Goal: Task Accomplishment & Management: Manage account settings

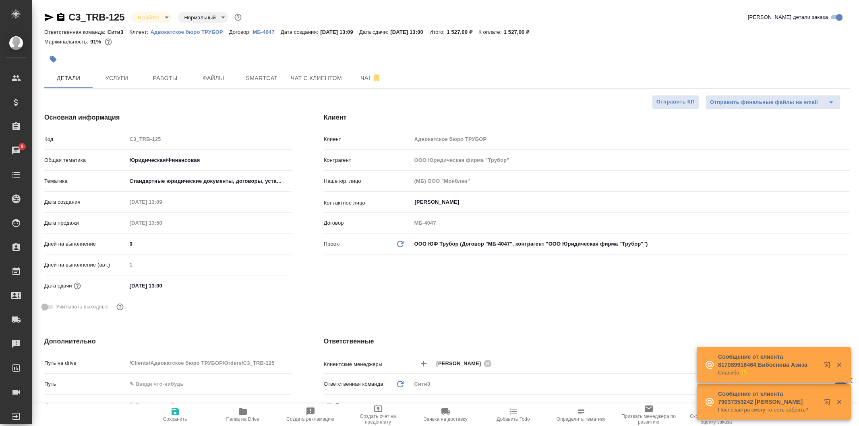
select select "RU"
click at [206, 75] on span "Файлы" at bounding box center [213, 78] width 39 height 10
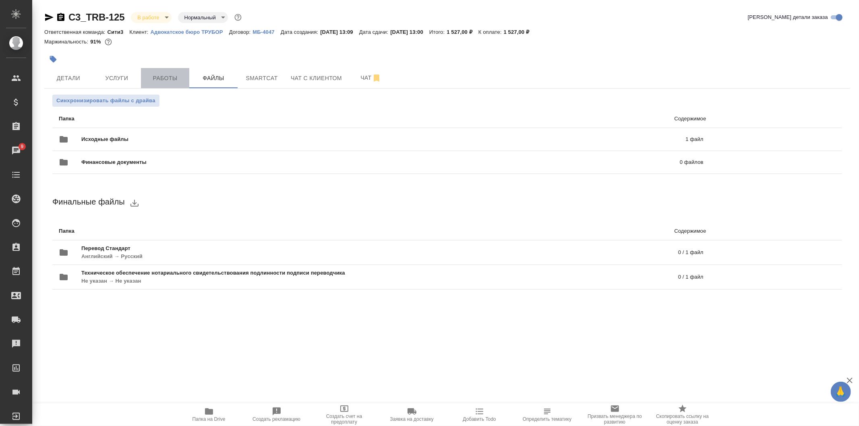
click at [180, 74] on span "Работы" at bounding box center [165, 78] width 39 height 10
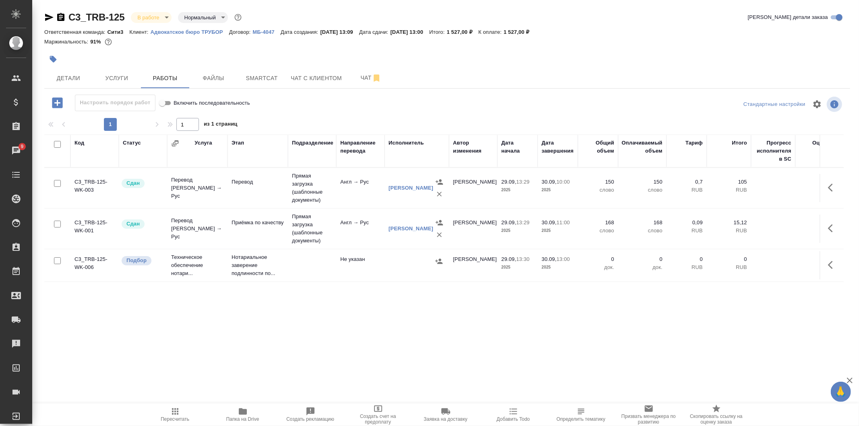
click at [45, 18] on icon "button" at bounding box center [49, 17] width 10 height 10
click at [253, 415] on span "Папка на Drive" at bounding box center [243, 414] width 58 height 15
click at [74, 79] on span "Детали" at bounding box center [68, 78] width 39 height 10
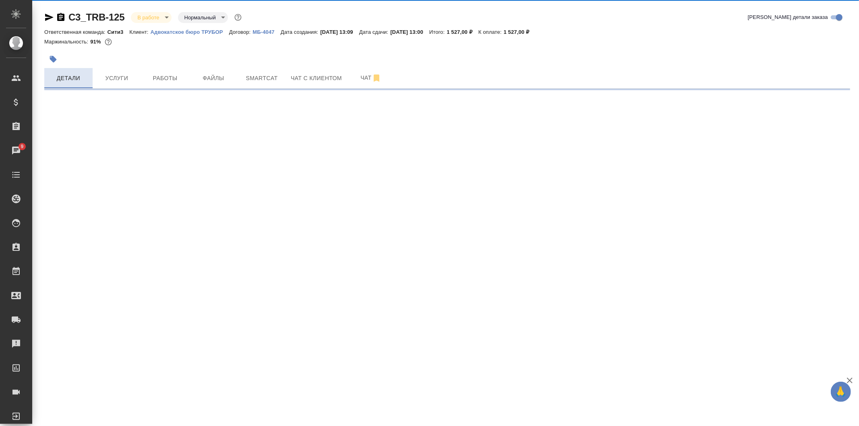
select select "RU"
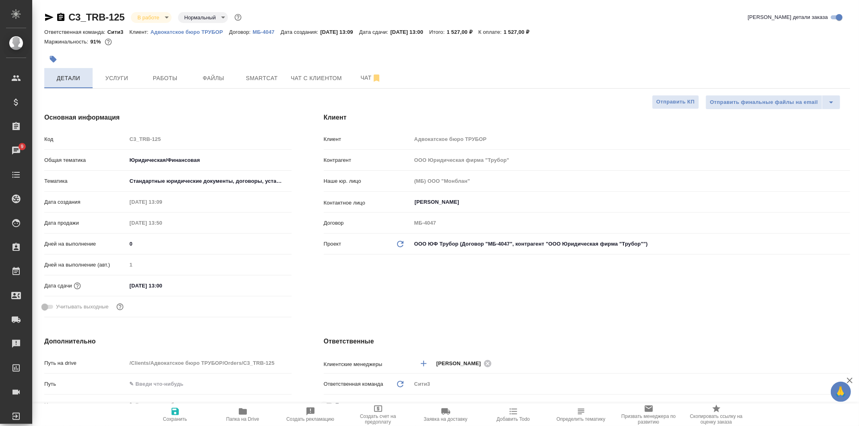
type textarea "x"
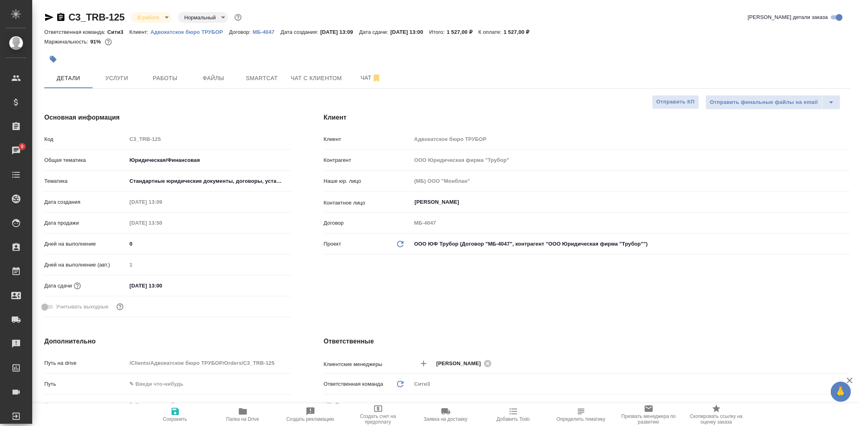
type textarea "x"
click at [129, 72] on button "Услуги" at bounding box center [117, 78] width 48 height 20
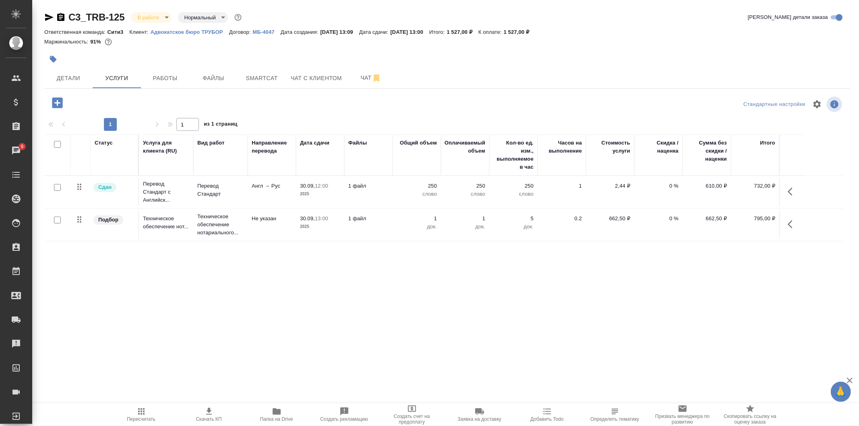
click at [390, 227] on td "1 файл" at bounding box center [368, 225] width 48 height 28
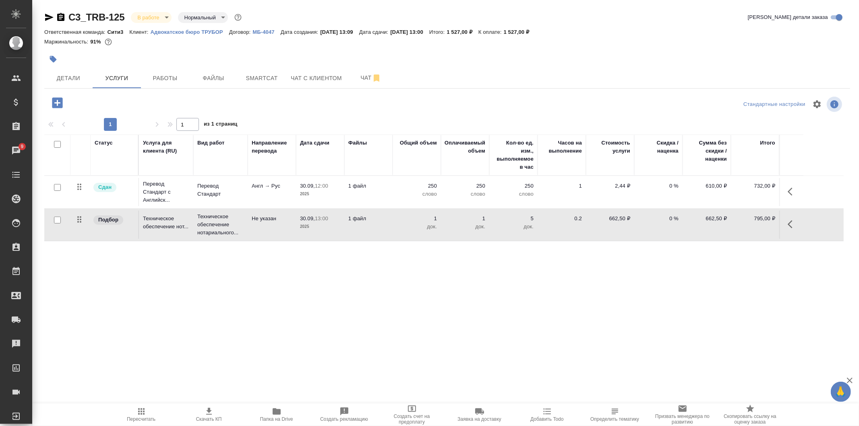
click at [390, 224] on td "1 файл" at bounding box center [368, 225] width 48 height 28
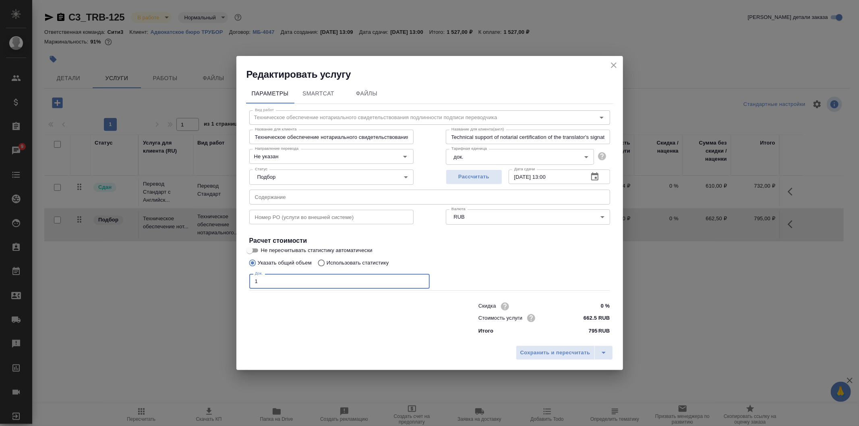
click at [321, 280] on input "1" at bounding box center [339, 281] width 180 height 14
type input "2"
click at [568, 351] on span "Сохранить и пересчитать" at bounding box center [555, 352] width 70 height 9
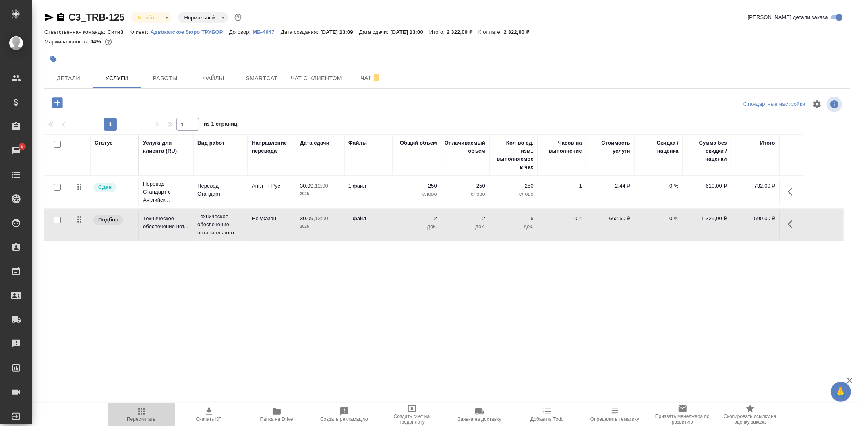
click at [152, 413] on span "Пересчитать" at bounding box center [141, 414] width 58 height 15
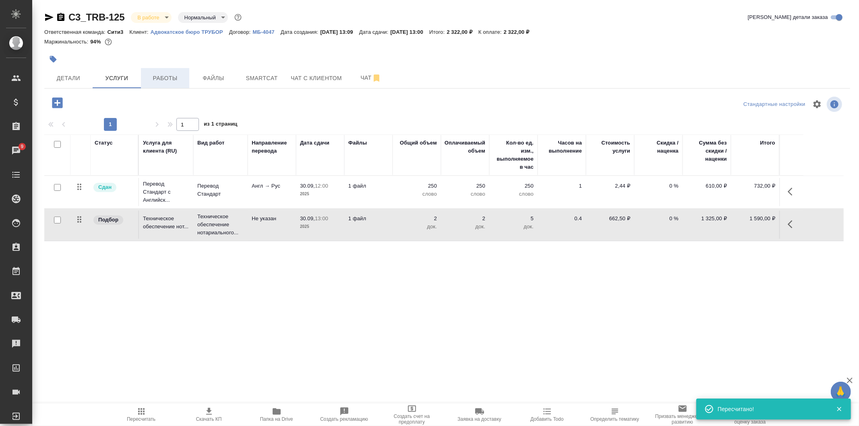
click at [167, 81] on span "Работы" at bounding box center [165, 78] width 39 height 10
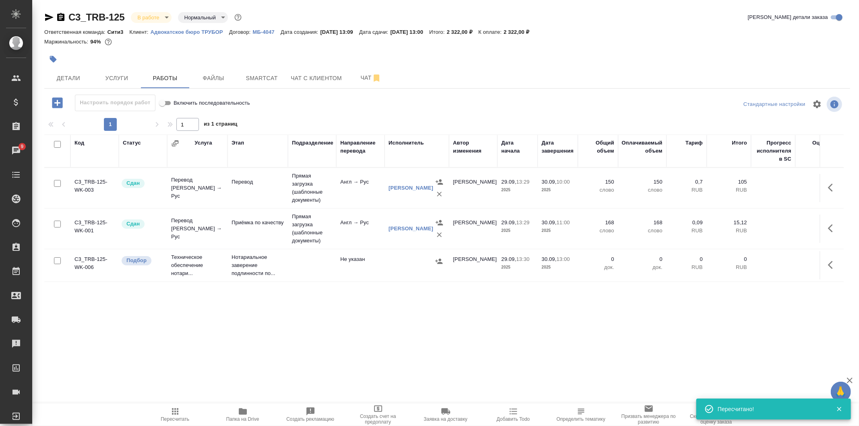
click at [50, 14] on icon "button" at bounding box center [49, 17] width 10 height 10
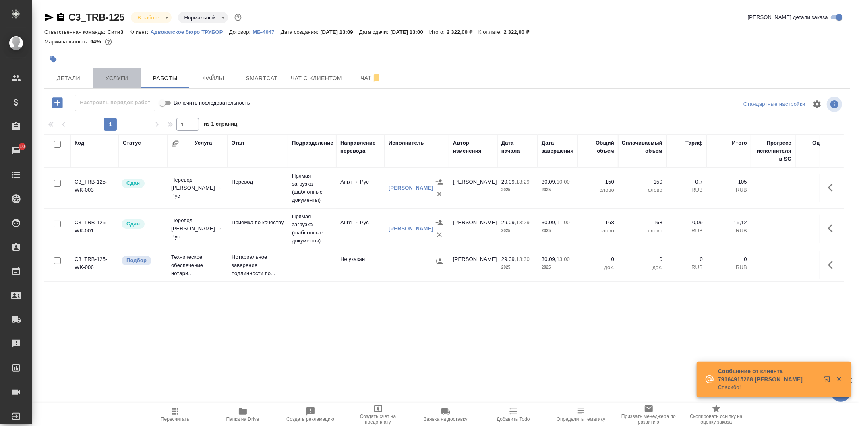
click at [114, 70] on button "Услуги" at bounding box center [117, 78] width 48 height 20
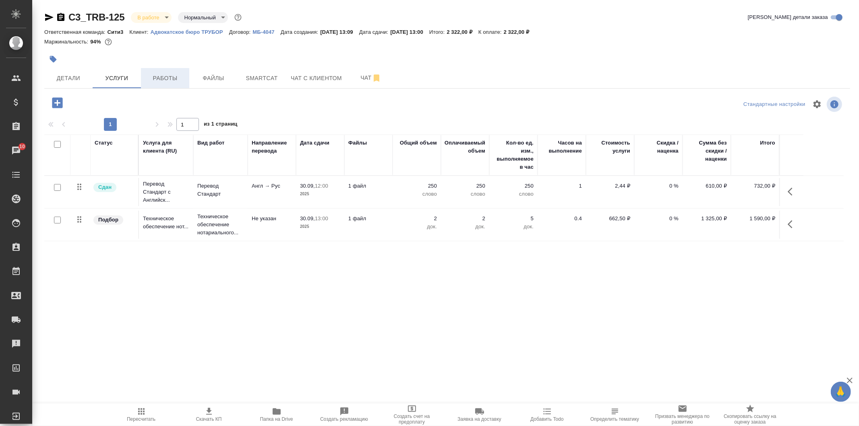
click at [169, 77] on span "Работы" at bounding box center [165, 78] width 39 height 10
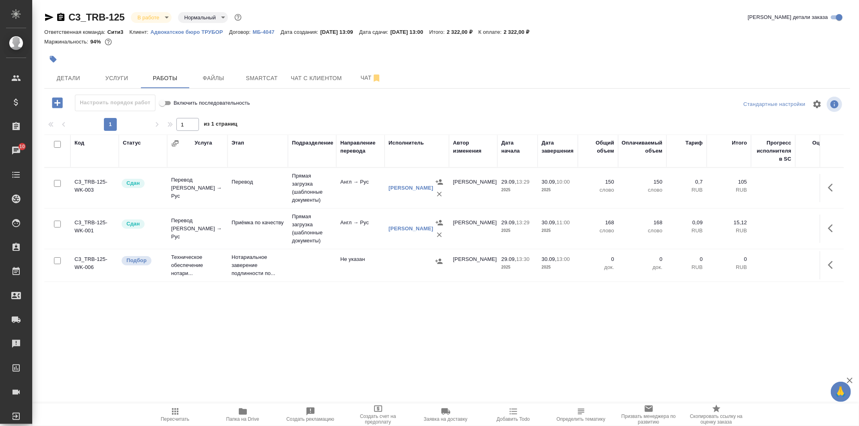
click at [255, 191] on td "Перевод" at bounding box center [257, 188] width 60 height 28
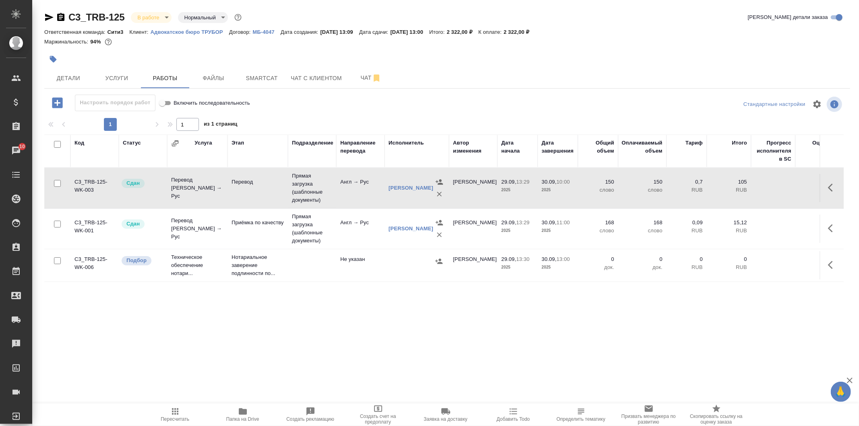
click at [579, 232] on td "168 слово" at bounding box center [598, 229] width 40 height 28
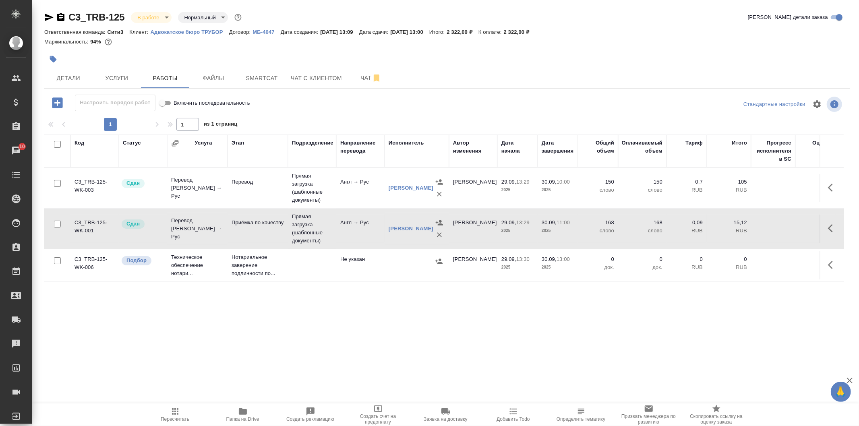
click at [579, 232] on td "168 слово" at bounding box center [598, 229] width 40 height 28
click at [106, 80] on span "Услуги" at bounding box center [116, 78] width 39 height 10
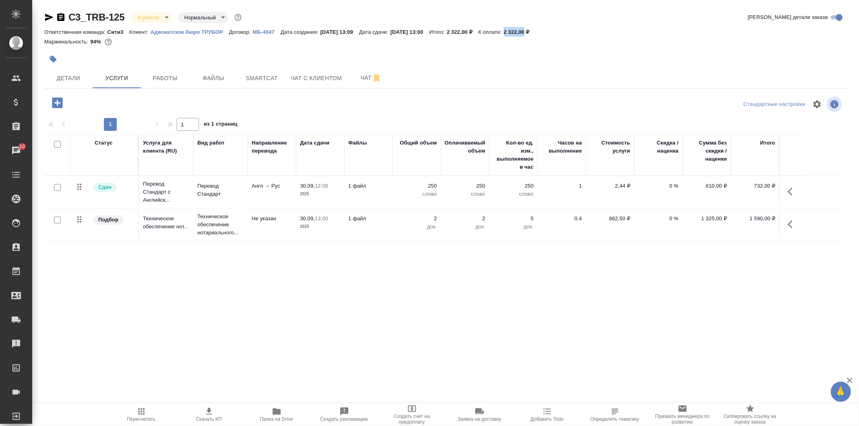
drag, startPoint x: 524, startPoint y: 30, endPoint x: 545, endPoint y: 30, distance: 21.3
click at [535, 30] on p "2 322,00 ₽" at bounding box center [520, 32] width 32 height 6
copy p "2 322,00"
click at [324, 283] on div "Статус Услуга для клиента (RU) Вид работ Направление перевода Дата сдачи Файлы …" at bounding box center [443, 220] width 799 height 173
click at [135, 413] on span "Пересчитать" at bounding box center [141, 414] width 58 height 15
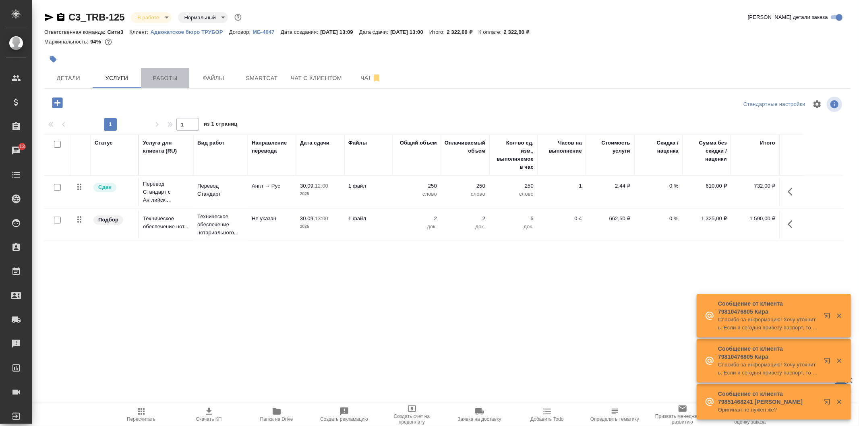
click at [182, 75] on span "Работы" at bounding box center [165, 78] width 39 height 10
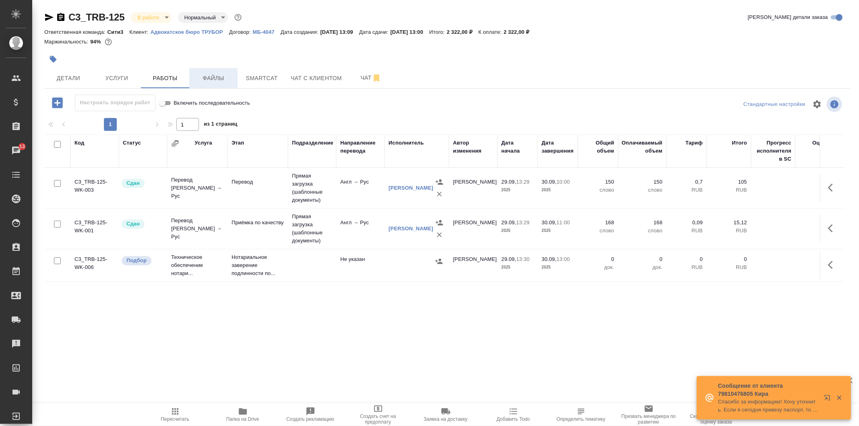
click at [227, 77] on span "Файлы" at bounding box center [213, 78] width 39 height 10
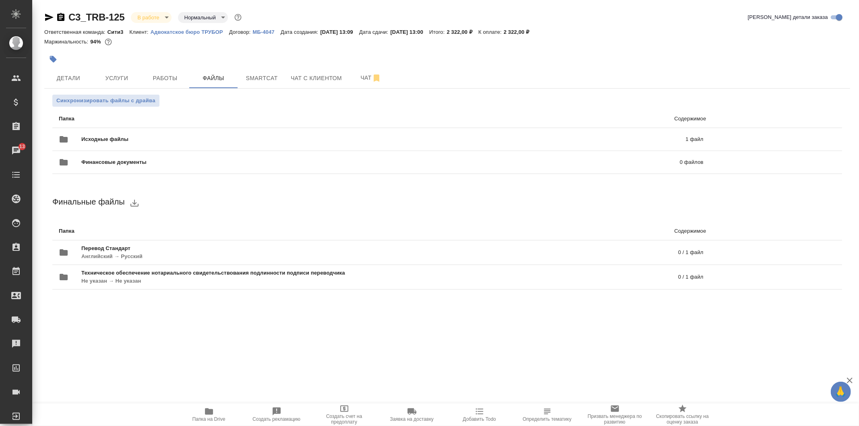
click at [205, 413] on icon "button" at bounding box center [209, 411] width 8 height 6
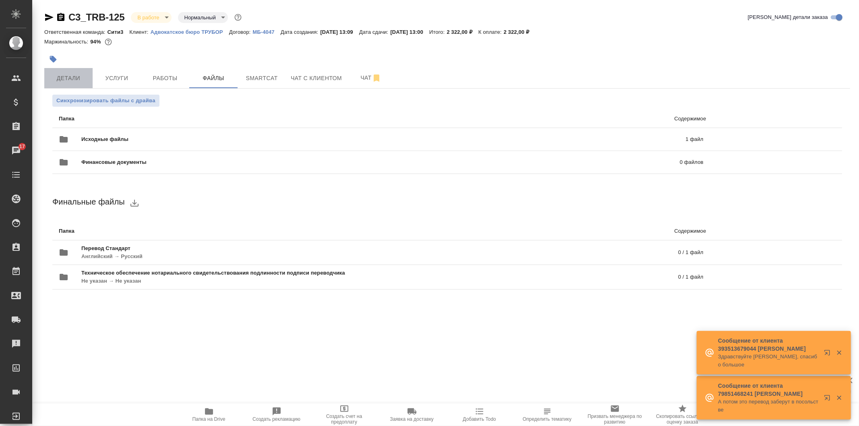
click at [83, 74] on span "Детали" at bounding box center [68, 78] width 39 height 10
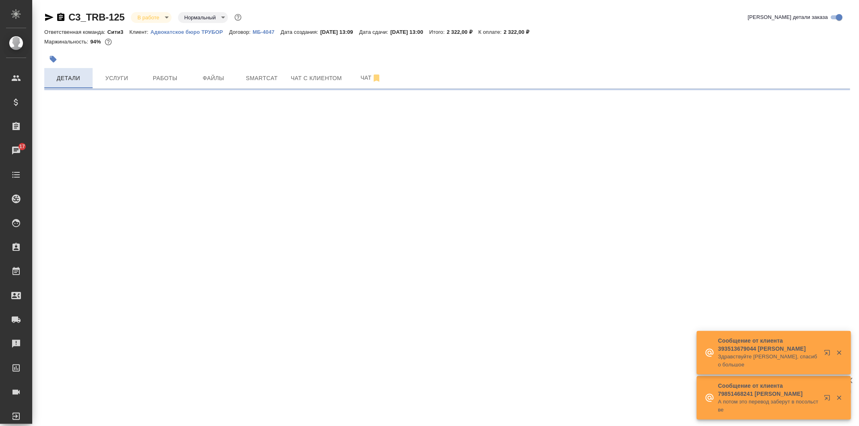
select select "RU"
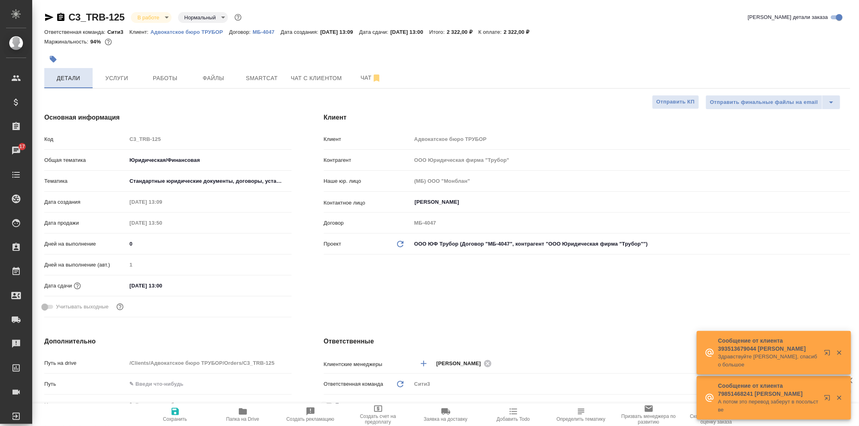
type textarea "x"
type input "Галишева Мария"
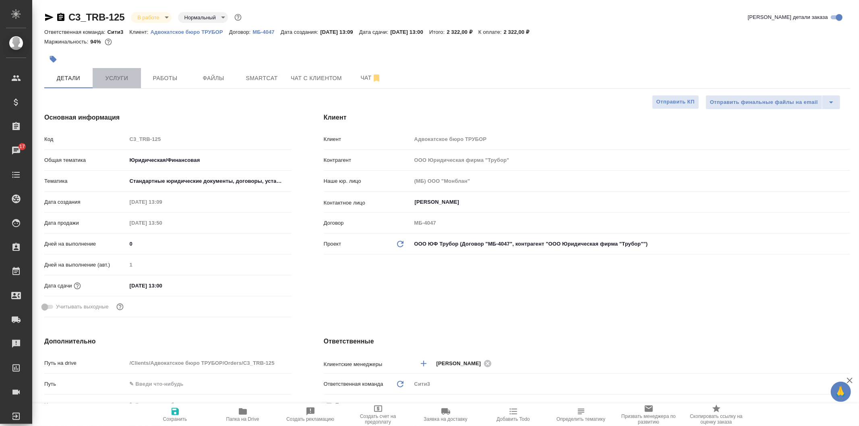
click at [129, 83] on span "Услуги" at bounding box center [116, 78] width 39 height 10
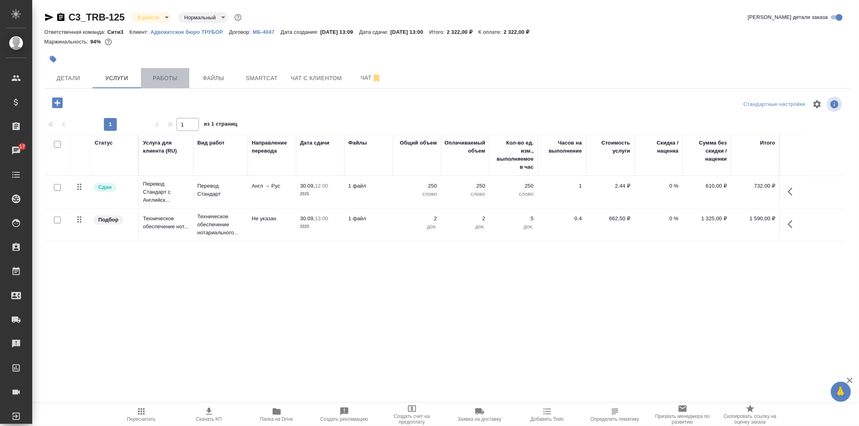
click at [147, 78] on span "Работы" at bounding box center [165, 78] width 39 height 10
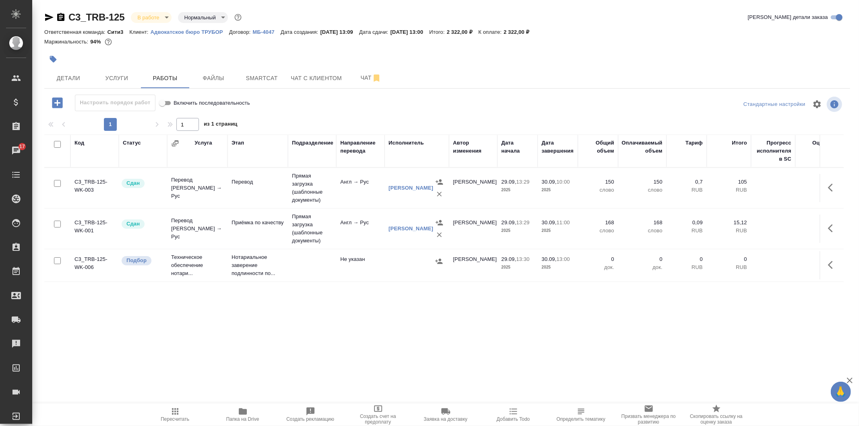
click at [399, 266] on div at bounding box center [416, 261] width 56 height 12
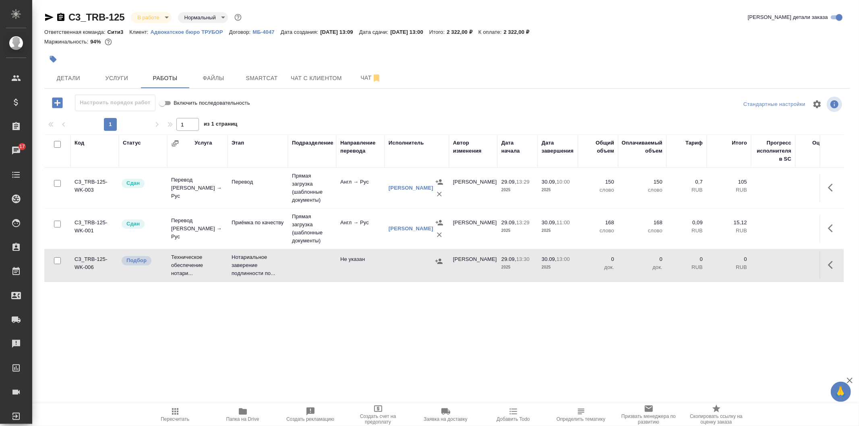
click at [399, 266] on div at bounding box center [416, 261] width 56 height 12
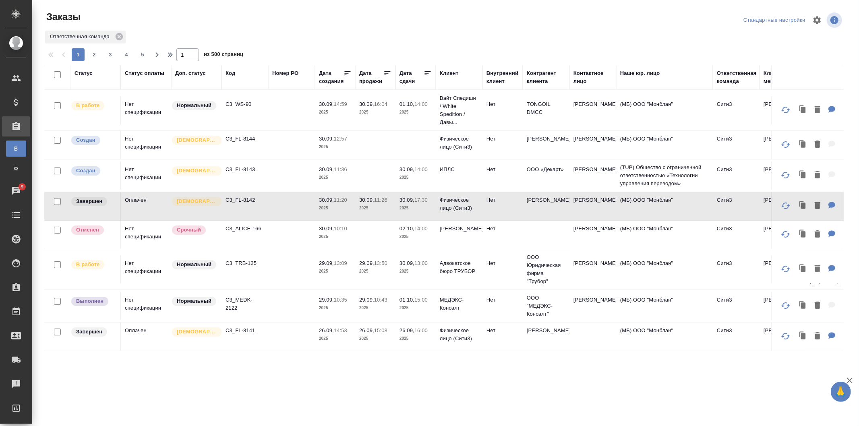
scroll to position [0, 103]
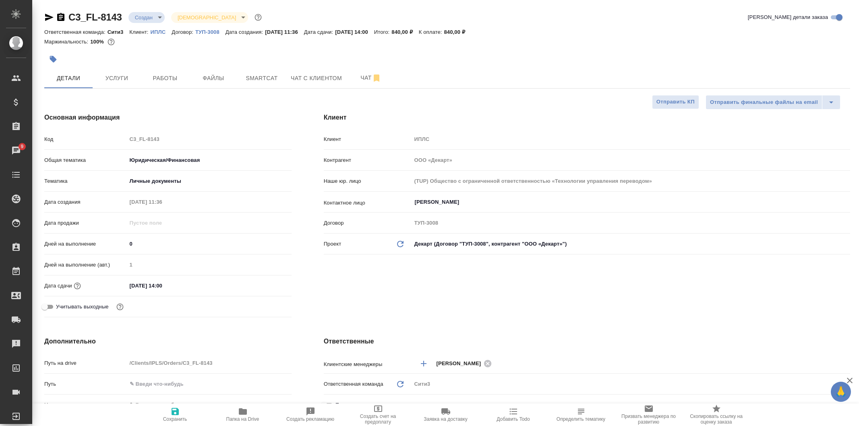
select select "RU"
click at [161, 14] on body "🙏 .cls-1 fill:#fff; AWATERA Galisheva Mariya Клиенты Спецификации Заказы 9 Чаты…" at bounding box center [429, 213] width 859 height 426
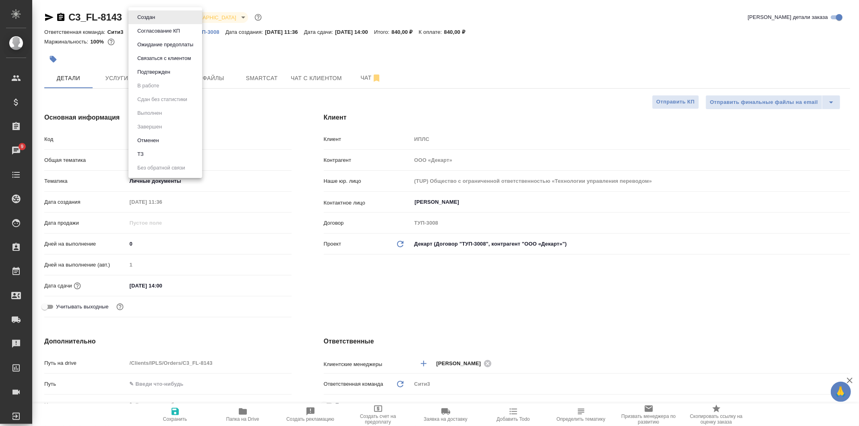
click at [158, 138] on button "Отменен" at bounding box center [148, 140] width 27 height 9
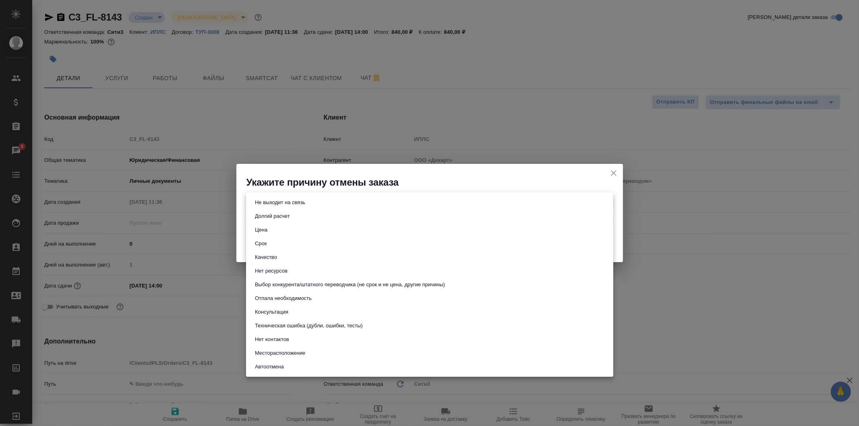
click at [447, 205] on body "🙏 .cls-1 fill:#fff; AWATERA Galisheva Mariya Клиенты Спецификации Заказы 9 Чаты…" at bounding box center [429, 213] width 859 height 426
click at [442, 295] on li "Отпала необходимость" at bounding box center [429, 298] width 367 height 14
type input "noNeed"
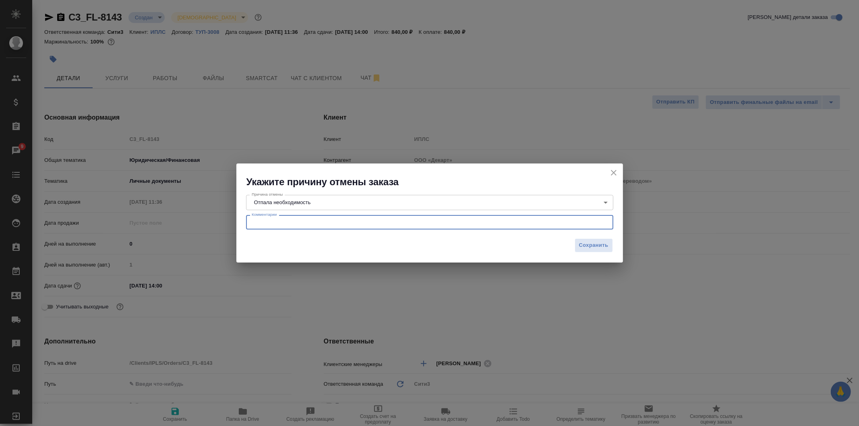
click at [384, 221] on textarea at bounding box center [430, 222] width 356 height 6
type textarea "нужно было срочно, перестала отвечать, истек срок надобности"
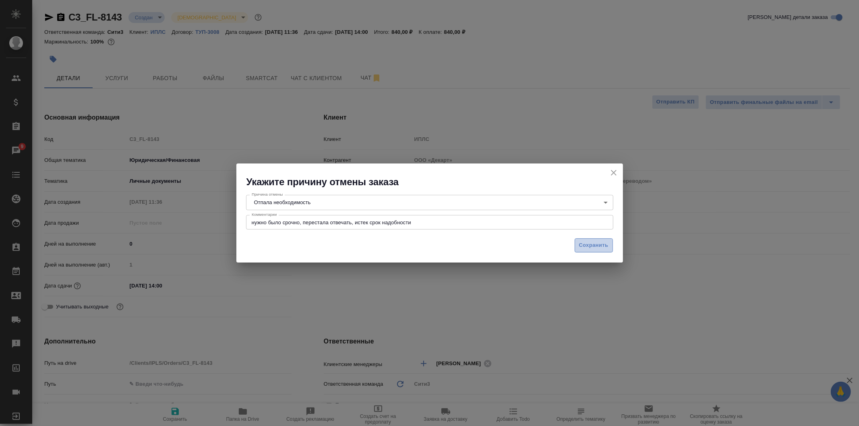
click at [593, 243] on span "Сохранить" at bounding box center [593, 245] width 29 height 9
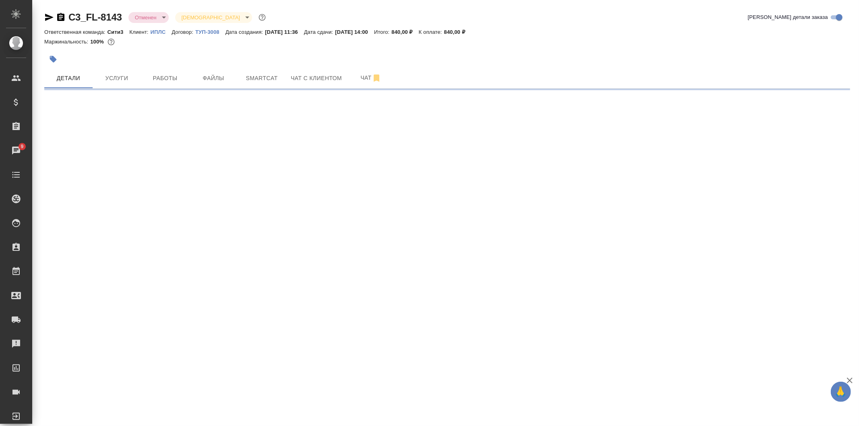
select select "RU"
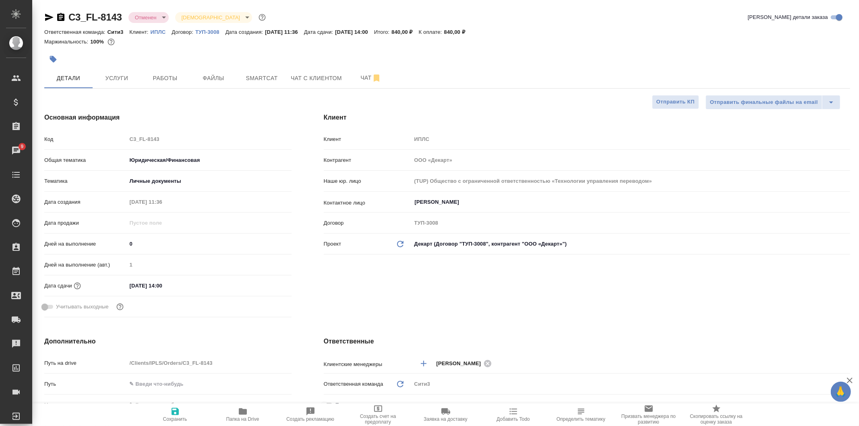
type textarea "x"
type input "[PERSON_NAME]"
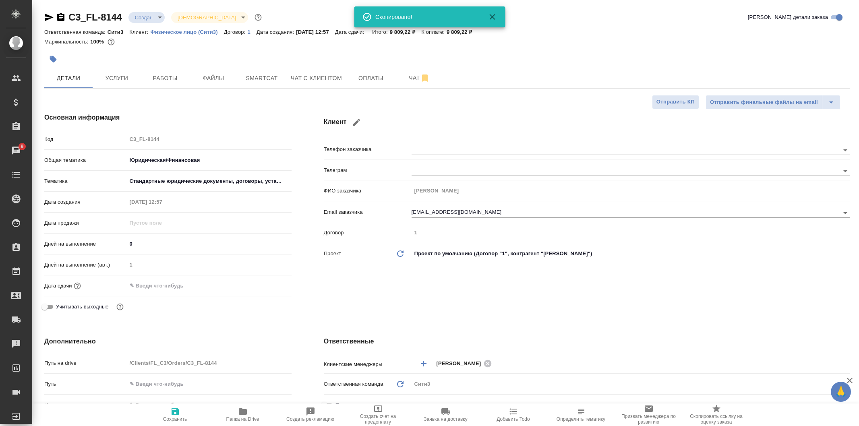
select select "RU"
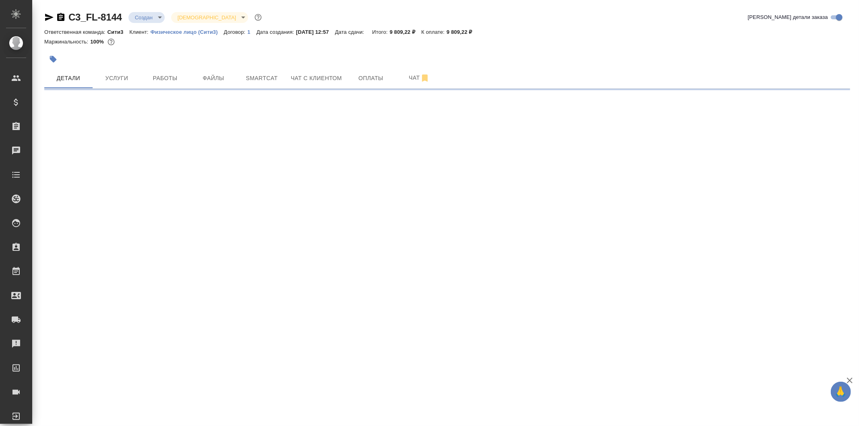
select select "RU"
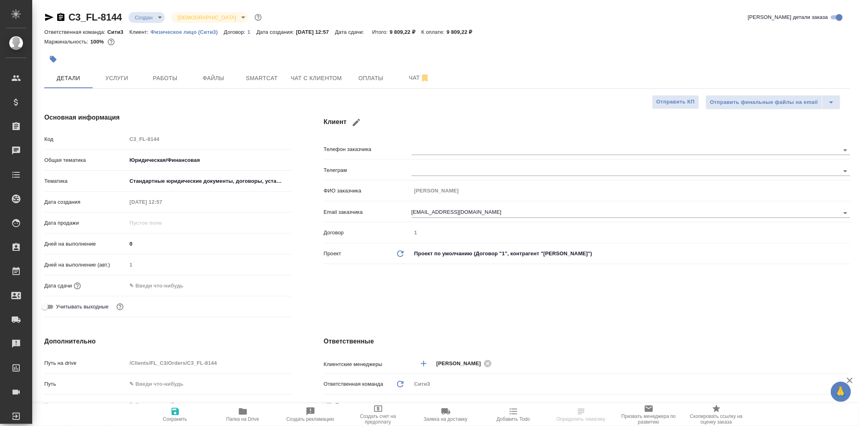
type textarea "x"
click at [385, 82] on span "Оплаты" at bounding box center [370, 78] width 39 height 10
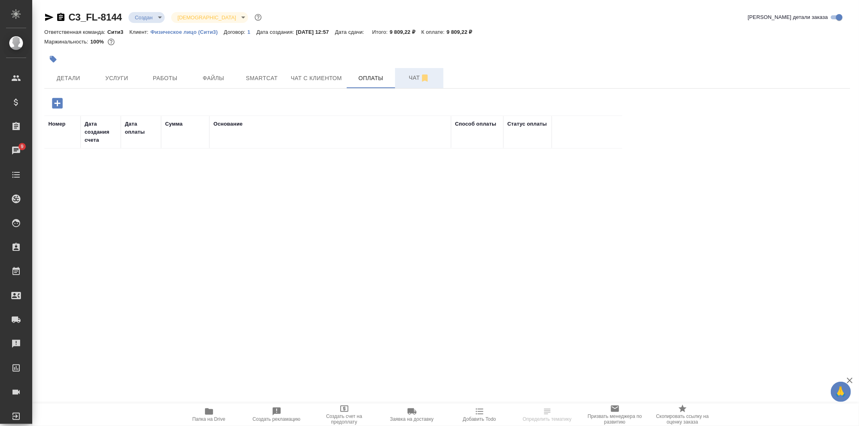
click at [402, 80] on span "Чат" at bounding box center [419, 78] width 39 height 10
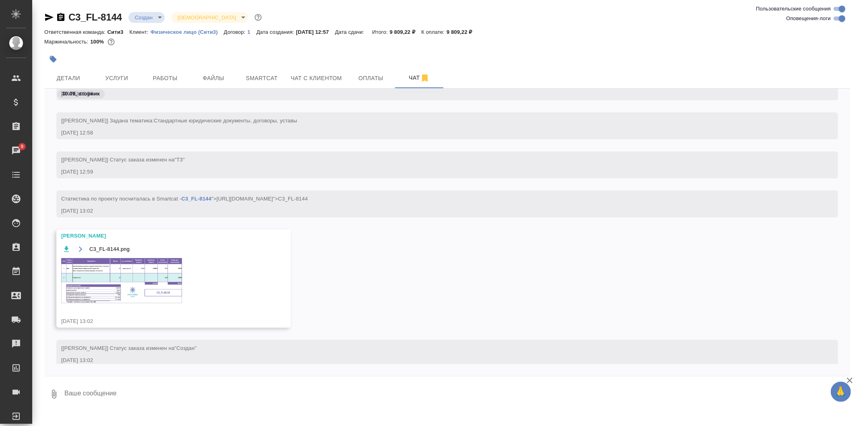
scroll to position [45, 0]
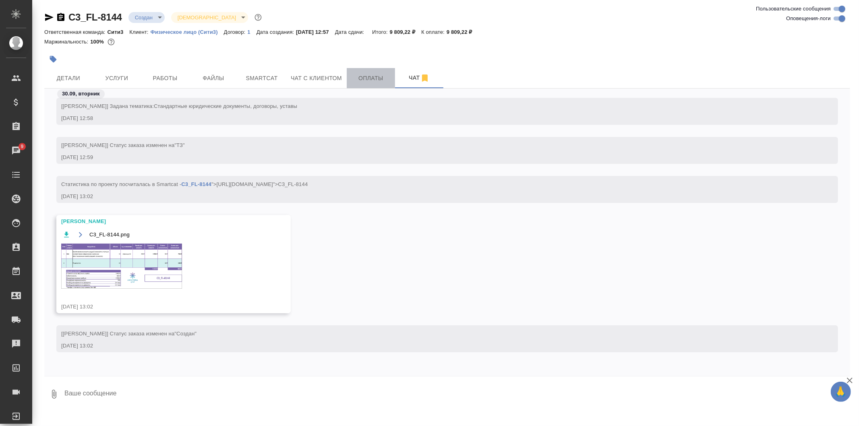
click at [354, 77] on span "Оплаты" at bounding box center [370, 78] width 39 height 10
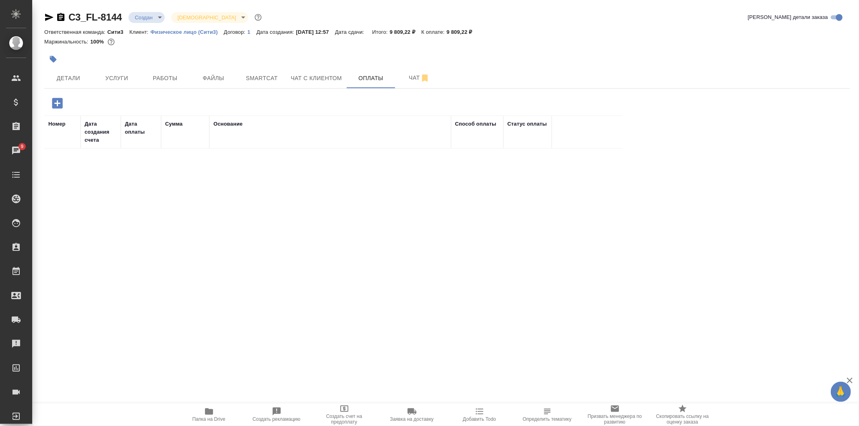
click at [58, 106] on icon "button" at bounding box center [57, 103] width 10 height 10
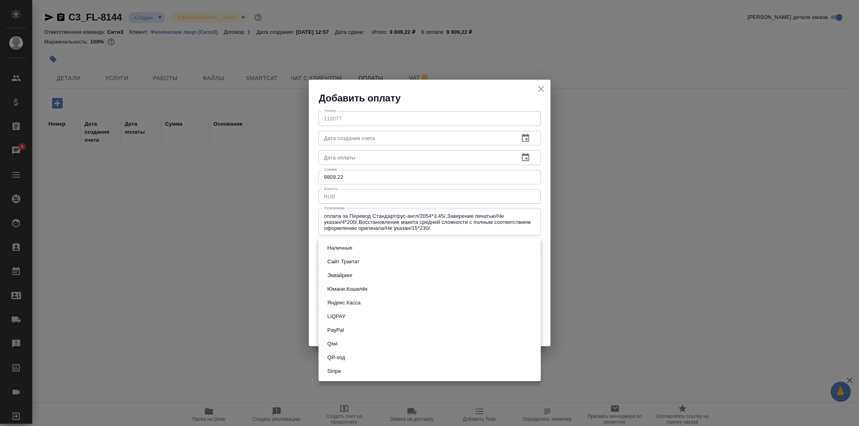
click at [424, 245] on body "🙏 .cls-1 fill:#fff; AWATERA Galisheva Mariya Клиенты Спецификации Заказы 9 Чаты…" at bounding box center [429, 213] width 859 height 426
click at [473, 300] on li "Яндекс.Касса" at bounding box center [429, 303] width 222 height 14
type input "yandex-kassa"
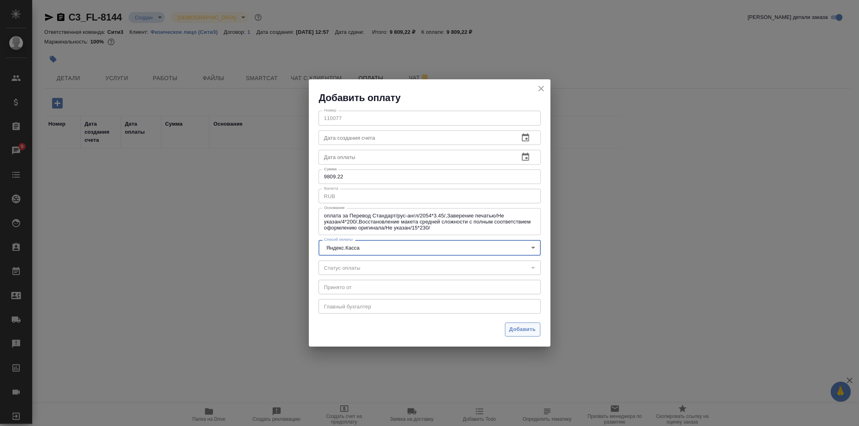
click at [531, 331] on span "Добавить" at bounding box center [522, 329] width 27 height 9
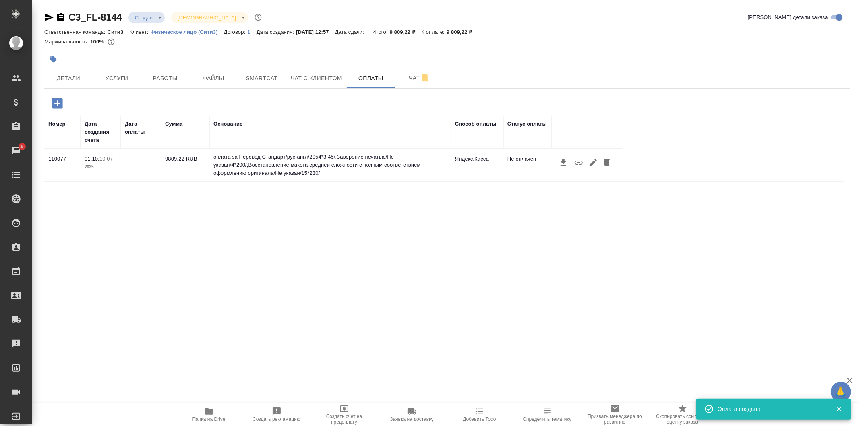
click at [574, 162] on icon "button" at bounding box center [579, 163] width 10 height 10
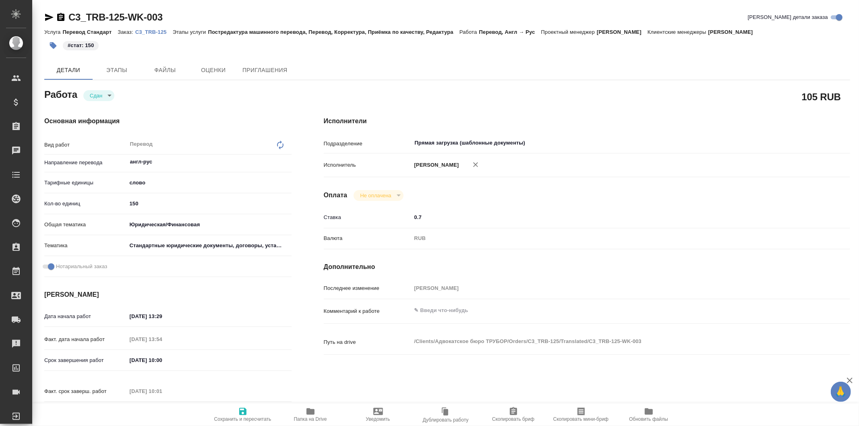
type textarea "x"
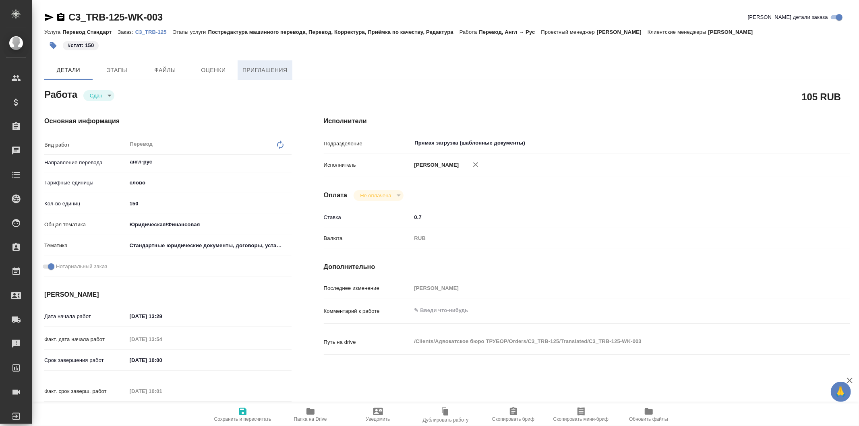
type textarea "x"
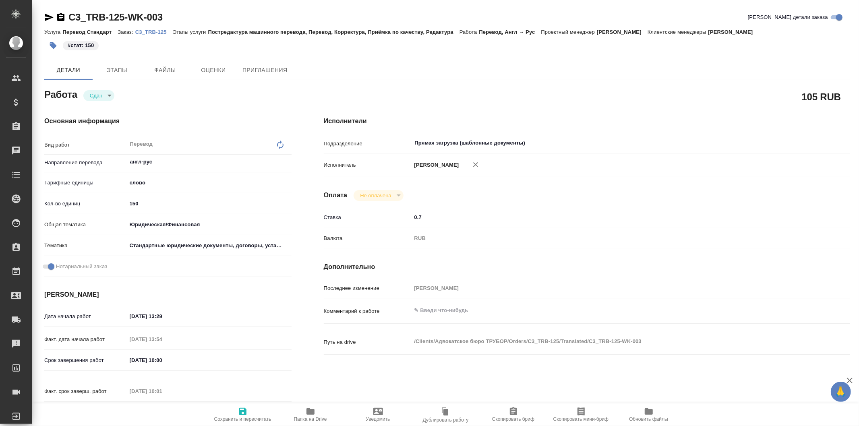
type textarea "x"
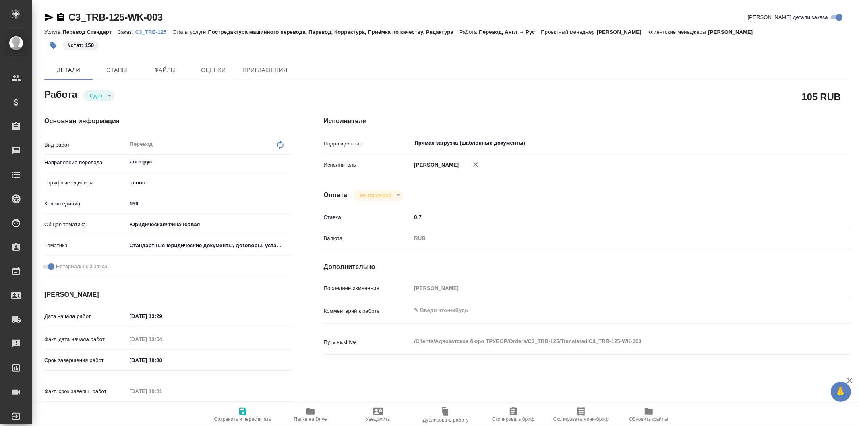
type textarea "x"
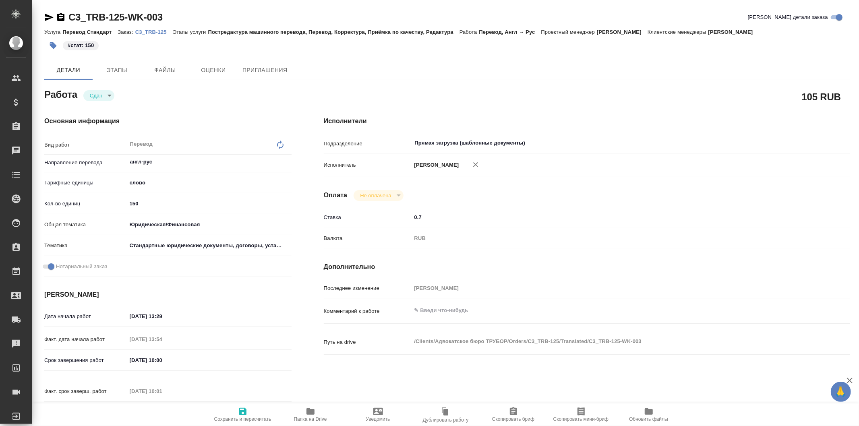
type textarea "x"
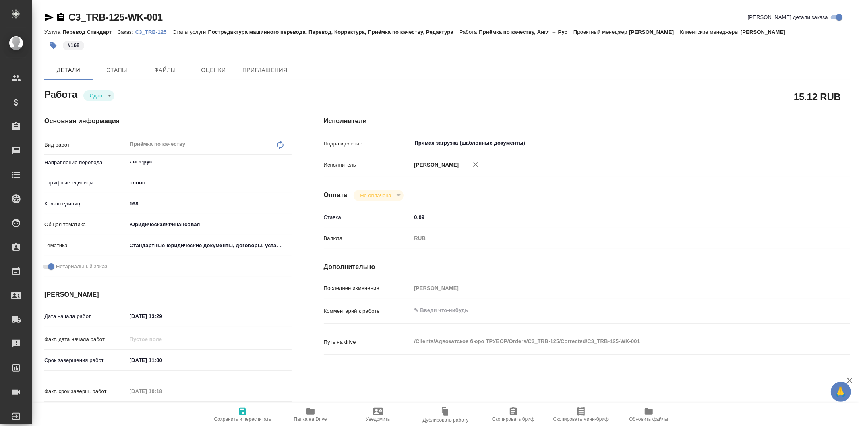
type textarea "x"
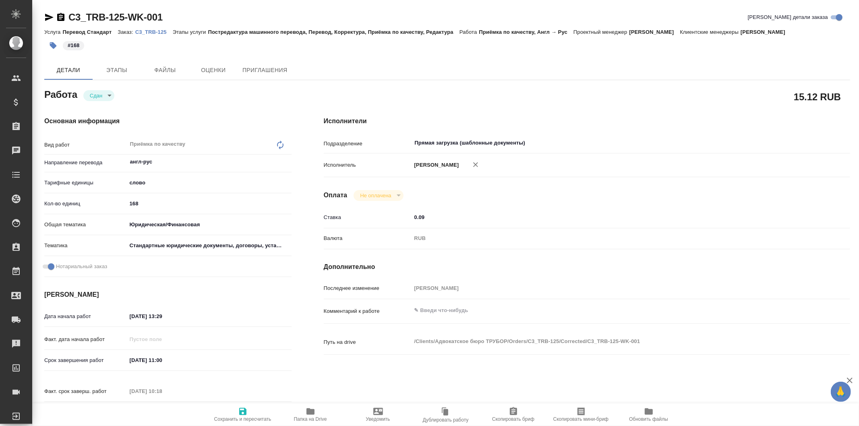
type textarea "x"
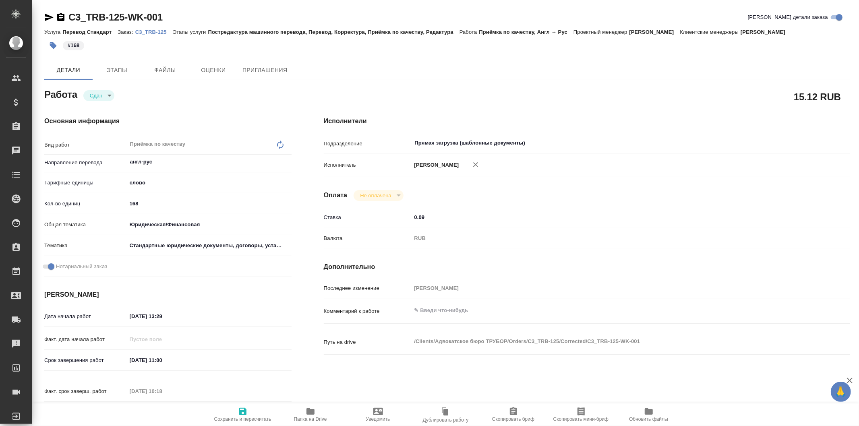
type textarea "x"
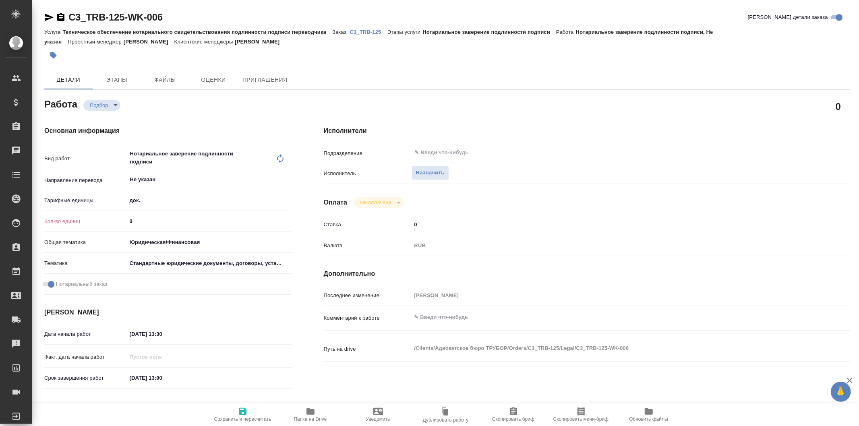
type textarea "x"
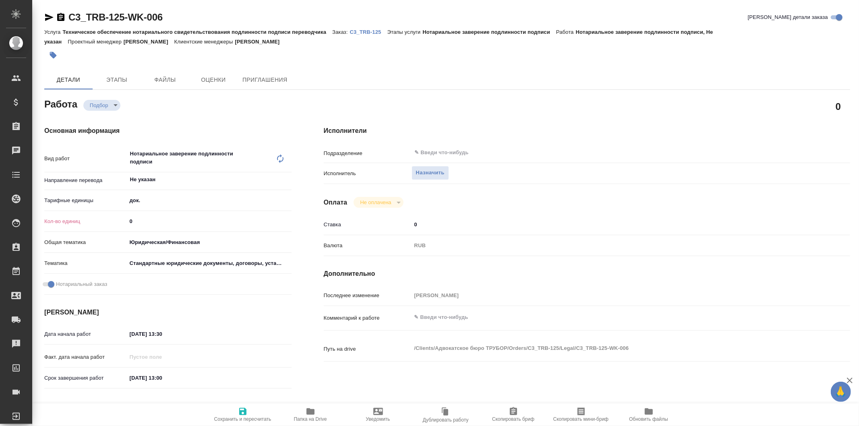
type textarea "x"
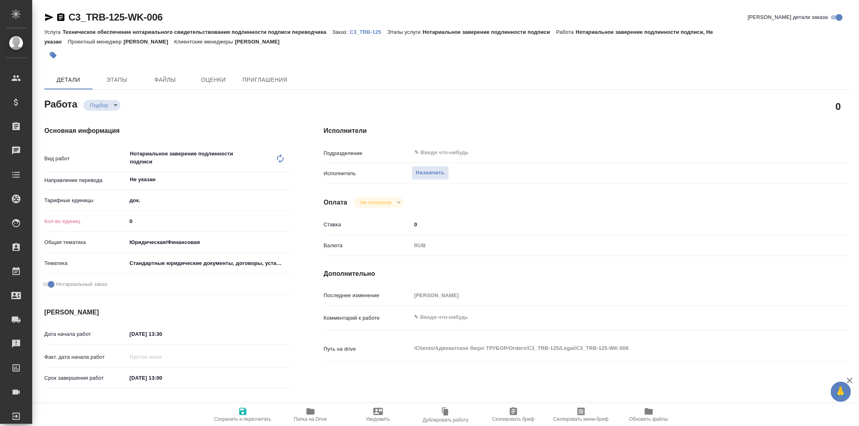
type textarea "x"
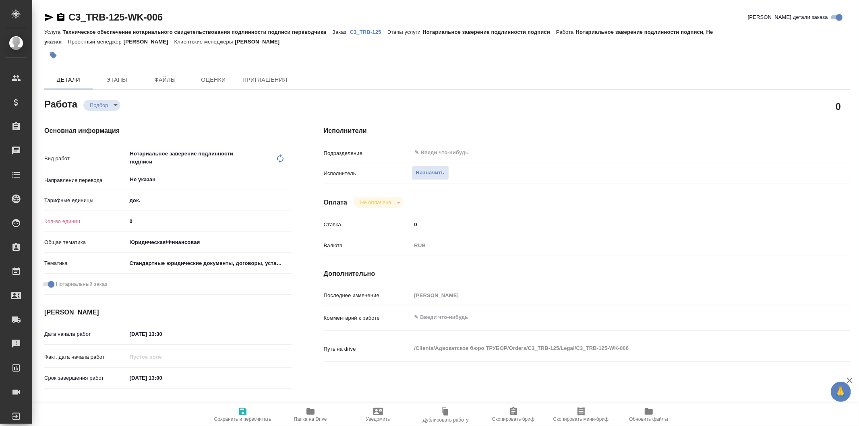
click at [195, 215] on input "0" at bounding box center [209, 221] width 165 height 12
type textarea "x"
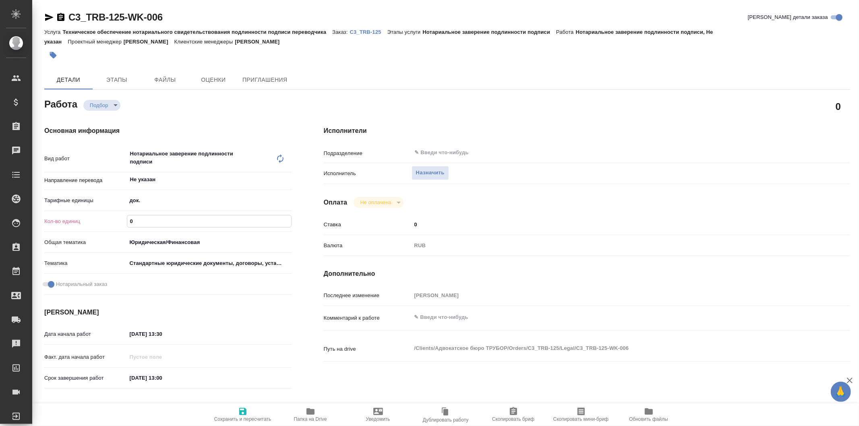
type textarea "x"
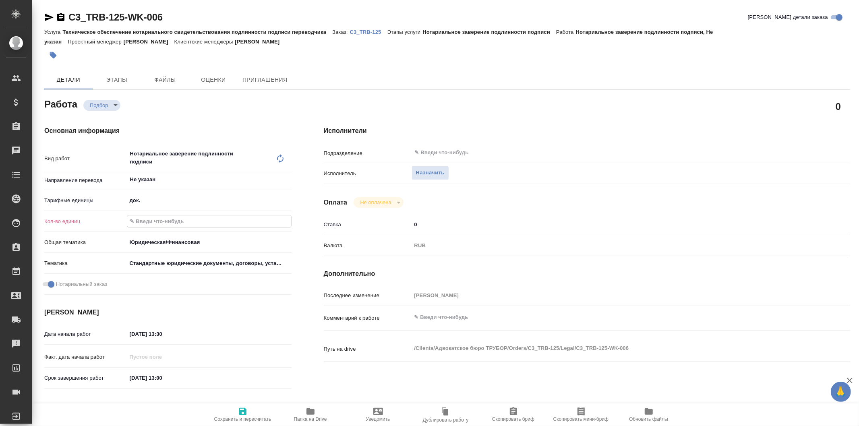
type textarea "x"
type input "2"
type textarea "x"
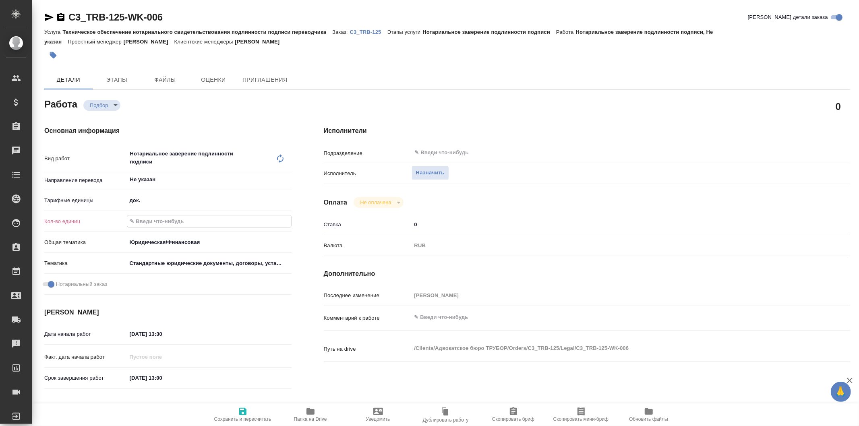
type textarea "x"
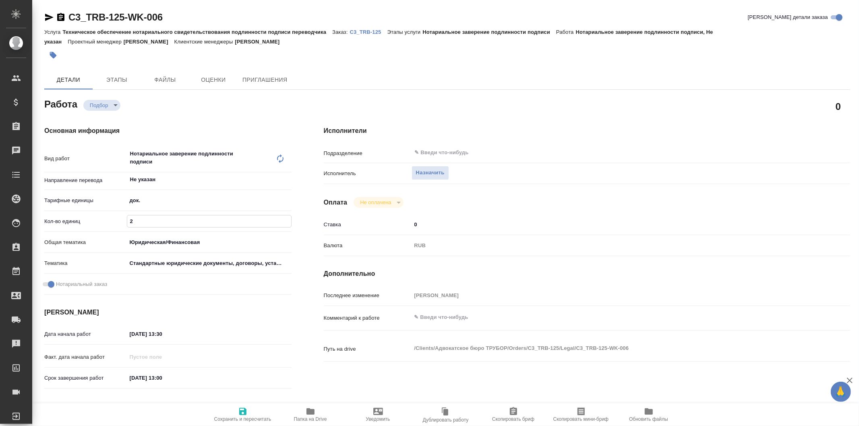
type textarea "x"
type input "2"
click at [444, 171] on button "Назначить" at bounding box center [429, 173] width 37 height 14
type textarea "x"
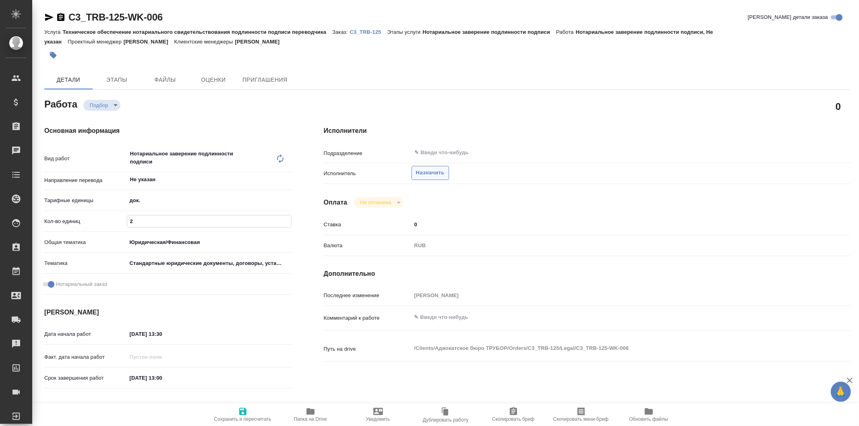
type textarea "x"
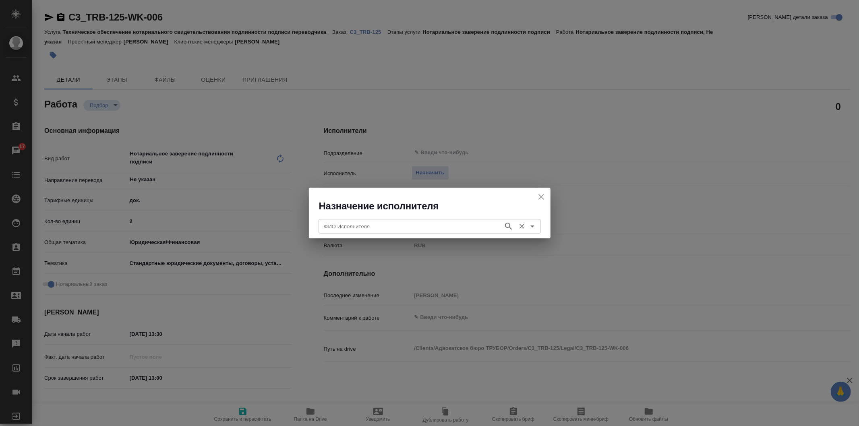
click at [417, 231] on input "ФИО Исполнителя" at bounding box center [410, 226] width 178 height 10
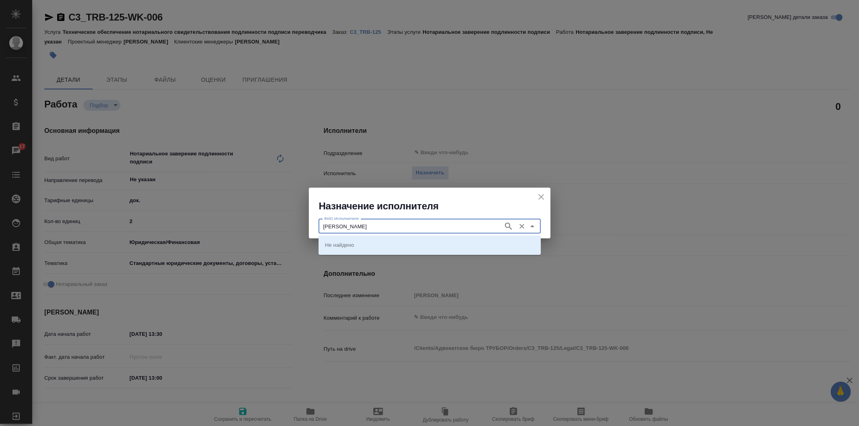
type input "миллер"
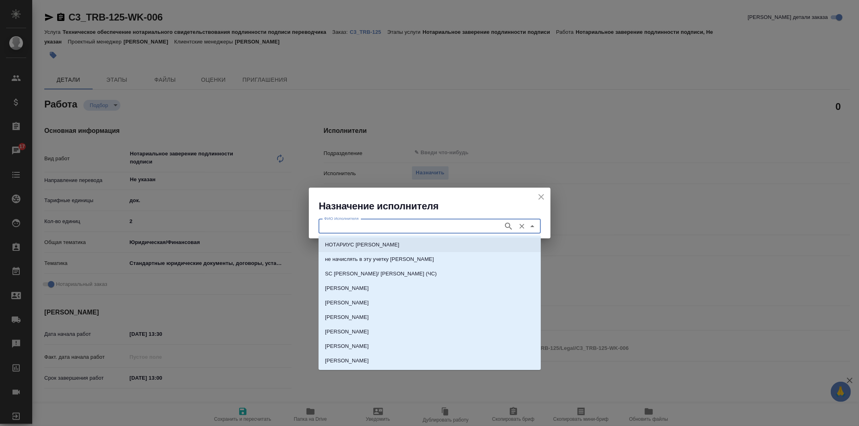
click at [431, 243] on li "НОТАРИУС [PERSON_NAME]" at bounding box center [429, 244] width 222 height 14
type input "НОТАРИУС [PERSON_NAME]"
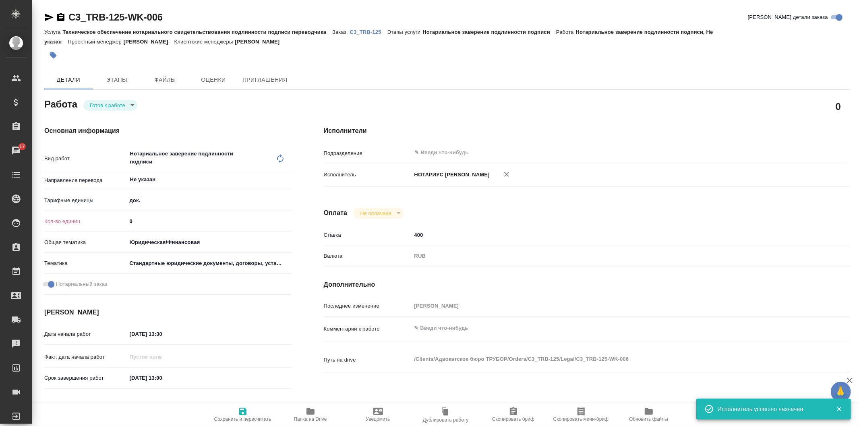
type textarea "x"
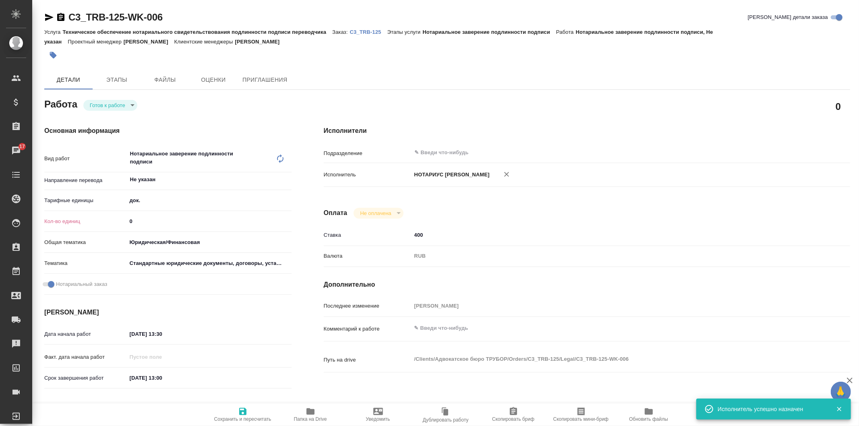
type textarea "x"
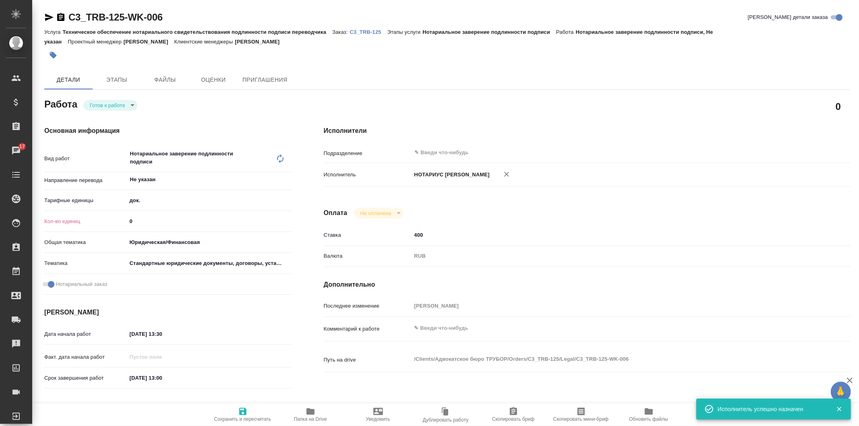
type textarea "x"
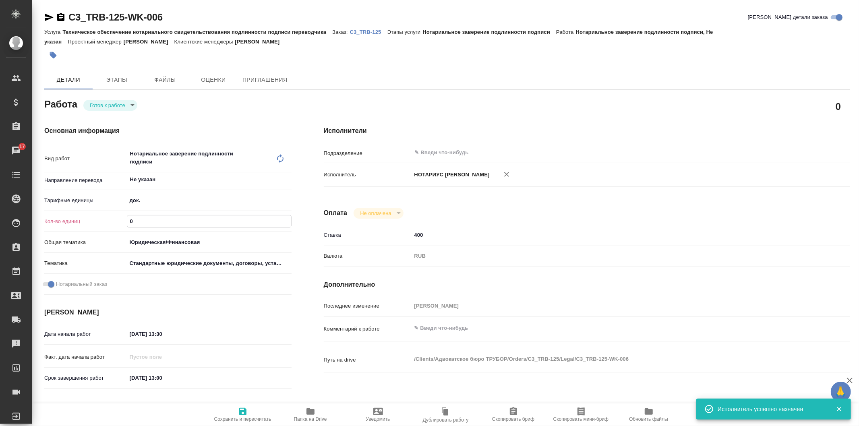
click at [147, 223] on input "0" at bounding box center [209, 221] width 164 height 12
type textarea "x"
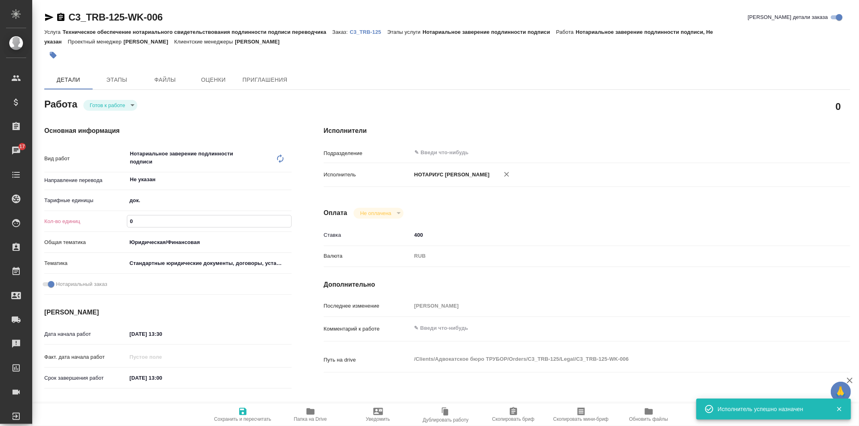
type textarea "x"
type input "2"
type textarea "x"
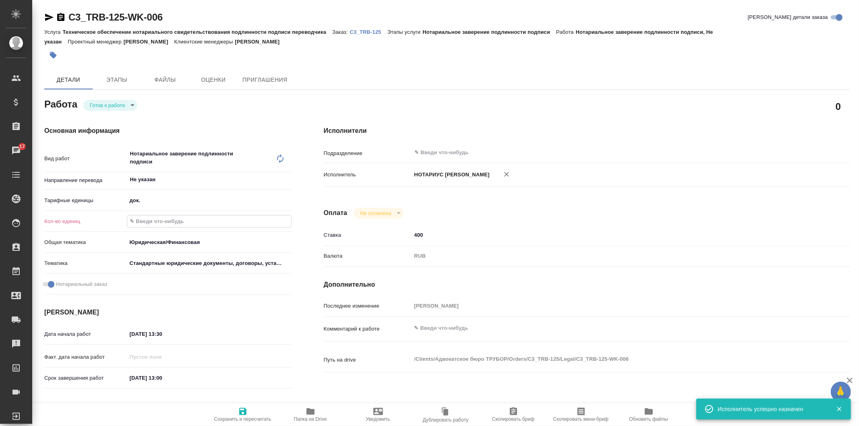
type textarea "x"
type input "2"
click at [244, 411] on icon "button" at bounding box center [242, 411] width 7 height 7
type textarea "x"
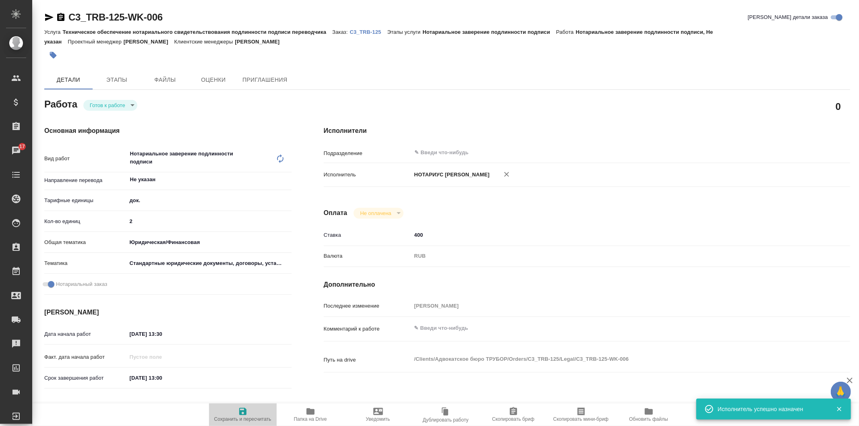
type textarea "x"
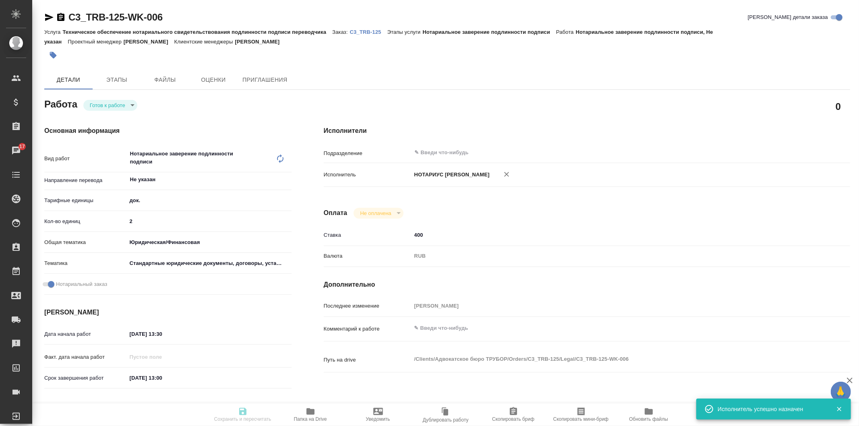
type textarea "x"
type input "readyForWork"
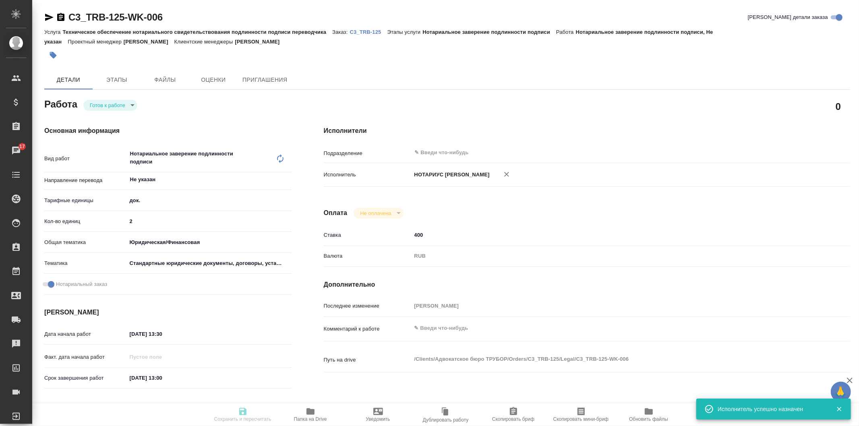
type textarea "Нотариальное заверение подлинности подписи"
type textarea "x"
type input "Не указан"
type input "5a8b1489cc6b4906c91bfd8b"
type input "2"
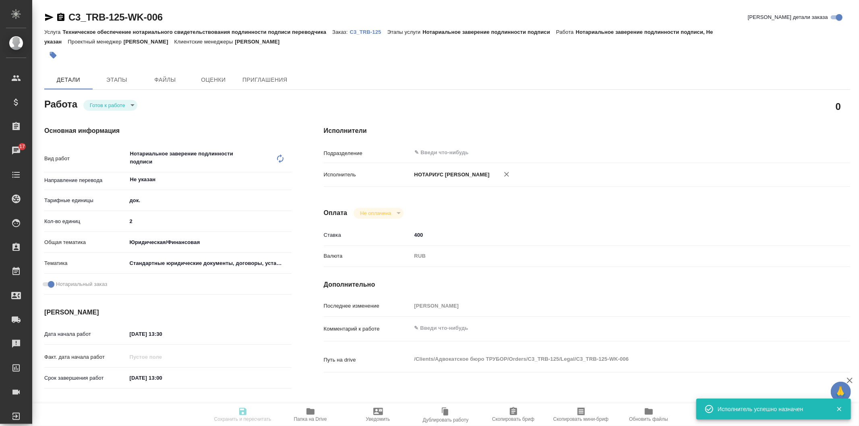
type input "yr-fn"
type input "5f647205b73bc97568ca66bf"
checkbox input "true"
type input "29.09.2025 13:30"
type input "30.09.2025 13:00"
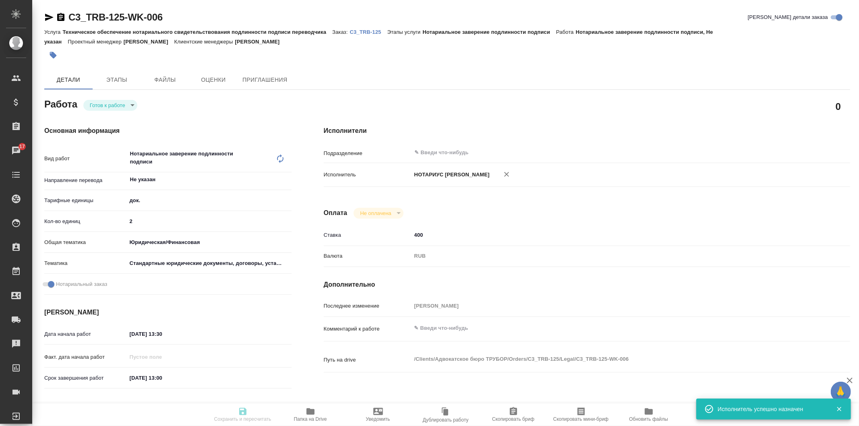
type input "30.09.2025 13:00"
type input "notPayed"
type input "400"
type input "RUB"
type input "Галишева Мария"
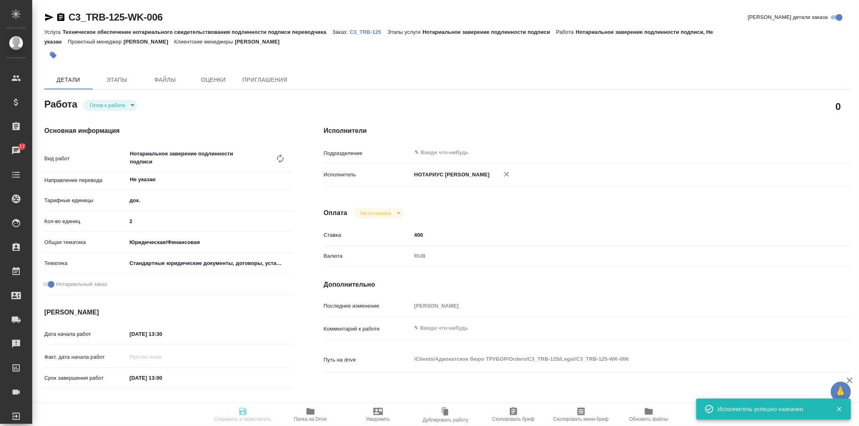
type textarea "x"
type textarea "/Clients/Адвокатское бюро ТРУБОР/Orders/C3_TRB-125/Legal/C3_TRB-125-WK-006"
type textarea "x"
type input "C3_TRB-125"
type input "Техническое обеспечение нотариального свидетельствования подлинности подписи пе…"
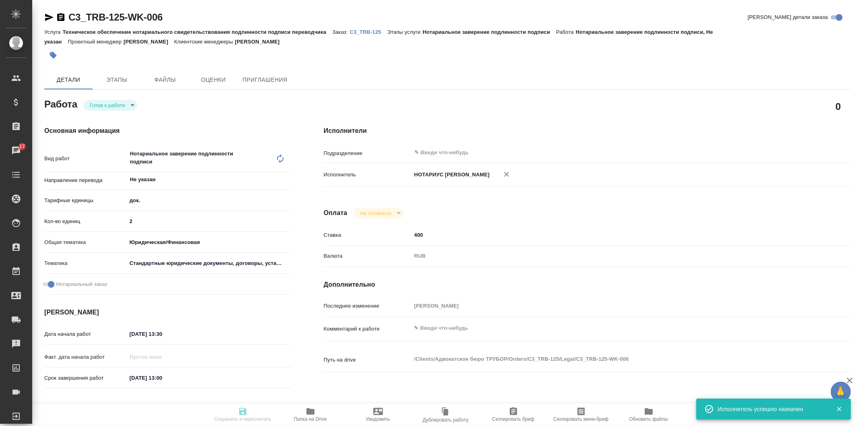
type input "Нотариальное заверение подлинности подписи"
type input "Галишева Мария"
type input "Арсеньева Вера"
type input "/Clients/Адвокатское бюро ТРУБОР/Orders/C3_TRB-125"
type textarea "x"
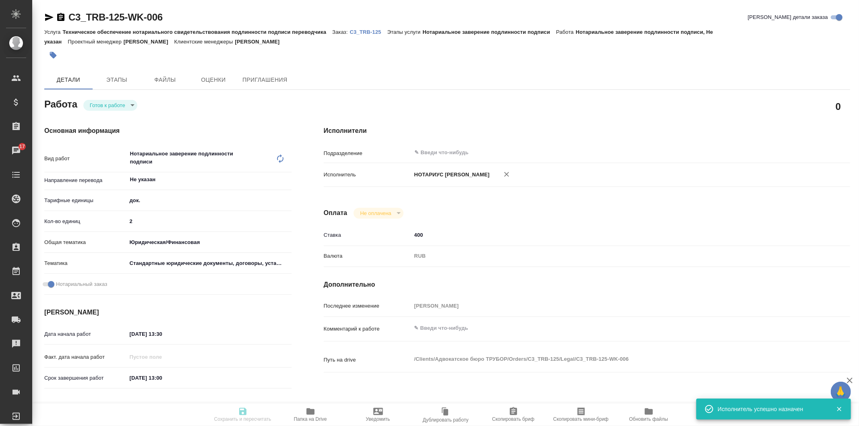
type textarea "перевод англ-рус под нот переводим только текст, который на английском (двуяз п…"
type textarea "x"
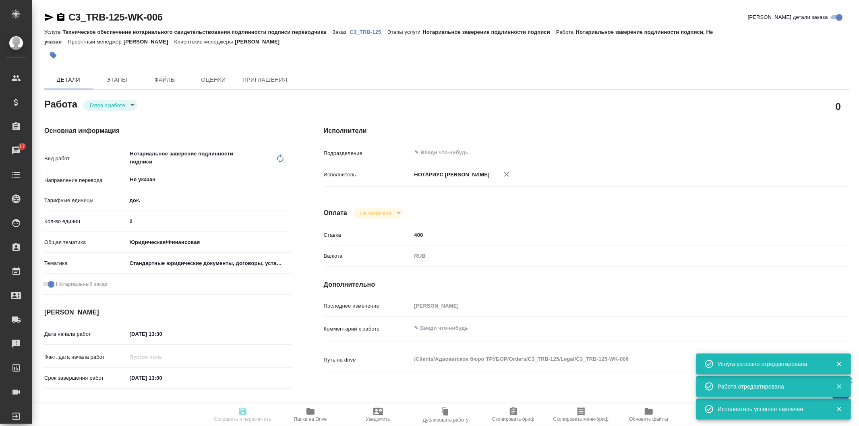
type textarea "x"
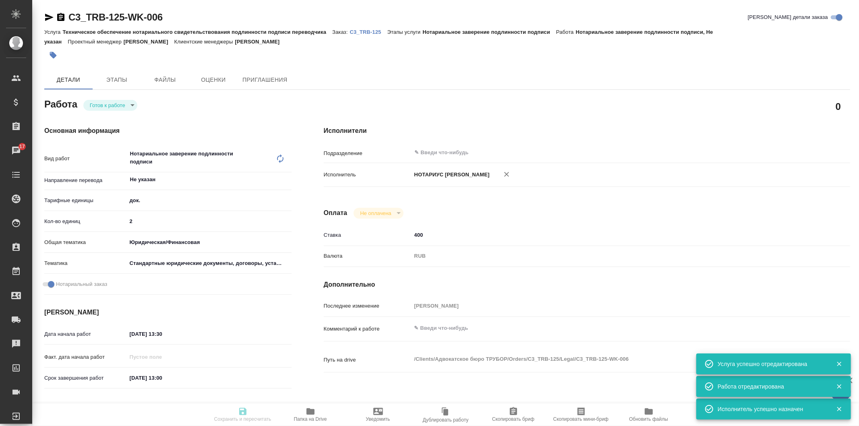
type textarea "x"
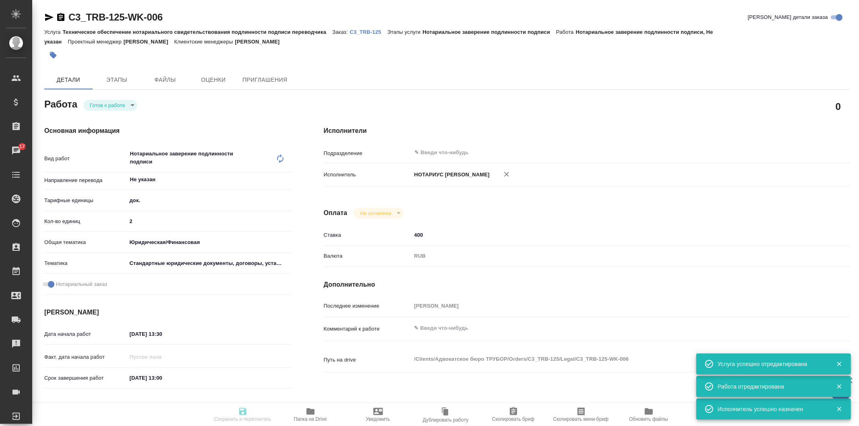
type textarea "x"
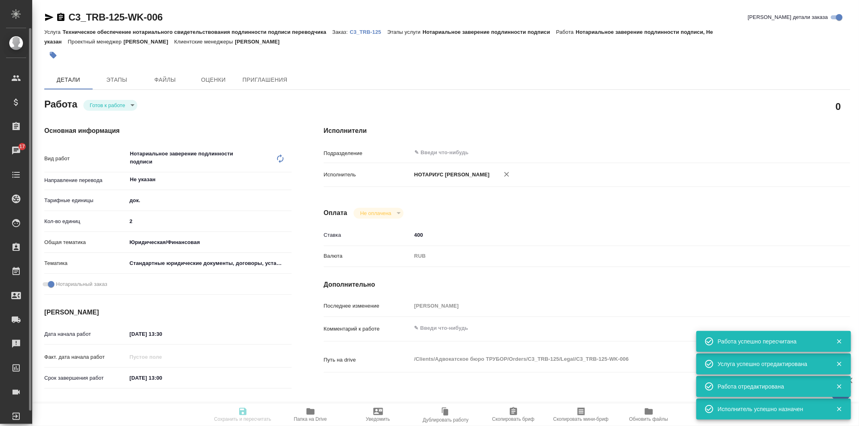
type input "readyForWork"
type textarea "Нотариальное заверение подлинности подписи"
type textarea "x"
type input "Не указан"
type input "5a8b1489cc6b4906c91bfd8b"
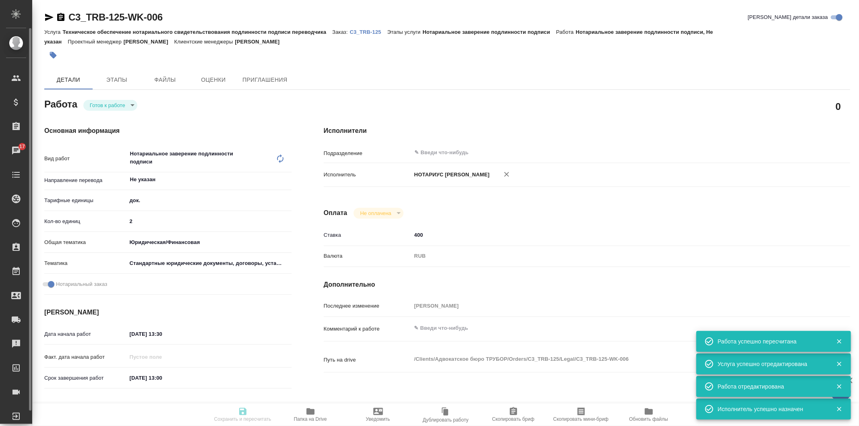
type input "2"
type input "yr-fn"
type input "5f647205b73bc97568ca66bf"
checkbox input "true"
type input "29.09.2025 13:30"
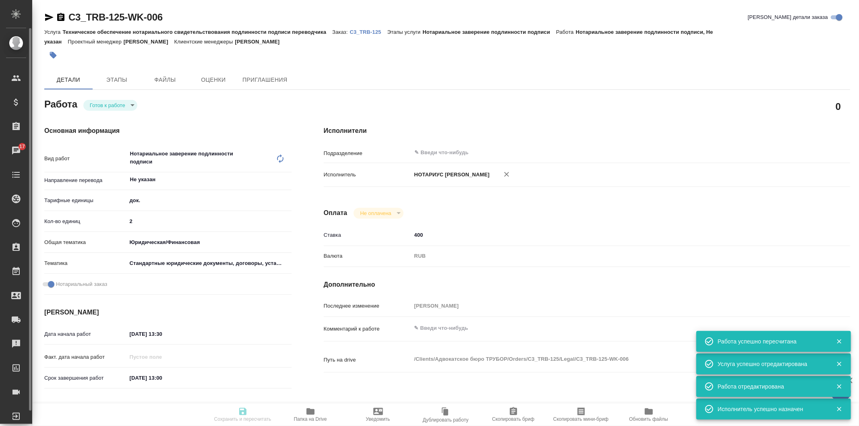
type input "30.09.2025 13:00"
type input "notPayed"
type input "400"
type input "RUB"
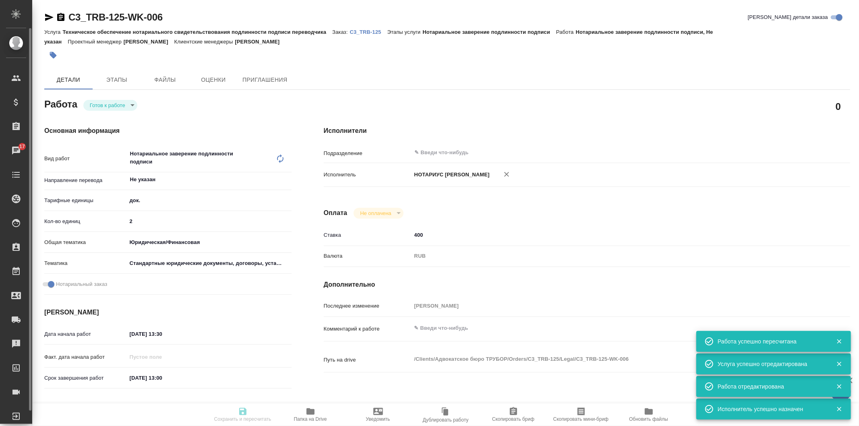
type input "Галишева Мария"
type textarea "x"
type textarea "/Clients/Адвокатское бюро ТРУБОР/Orders/C3_TRB-125/Legal/C3_TRB-125-WK-006"
type textarea "x"
type input "C3_TRB-125"
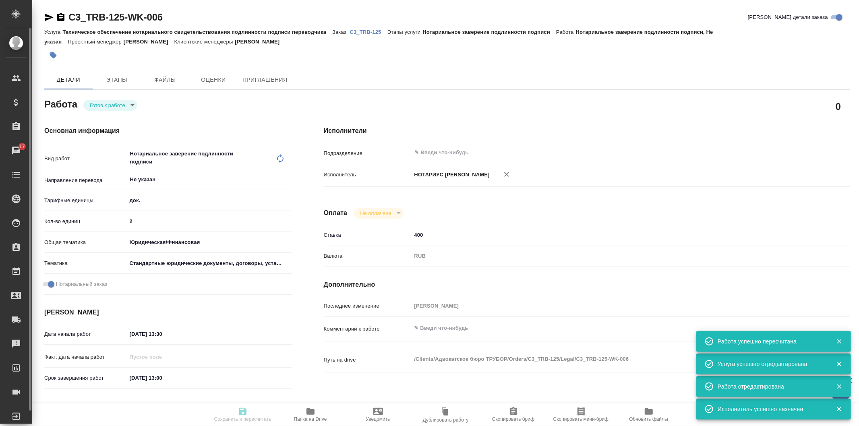
type input "Техническое обеспечение нотариального свидетельствования подлинности подписи пе…"
type input "Нотариальное заверение подлинности подписи"
type input "Галишева Мария"
type input "Арсеньева Вера"
type input "/Clients/Адвокатское бюро ТРУБОР/Orders/C3_TRB-125"
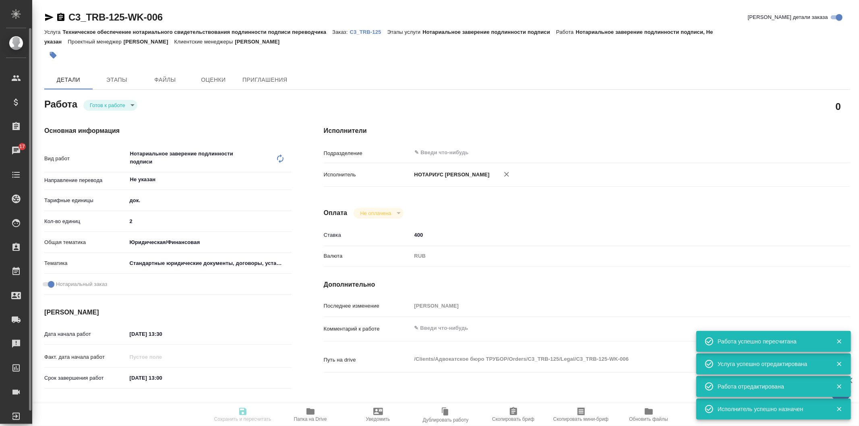
type textarea "x"
type textarea "перевод англ-рус под нот переводим только текст, который на английском (двуяз п…"
type textarea "x"
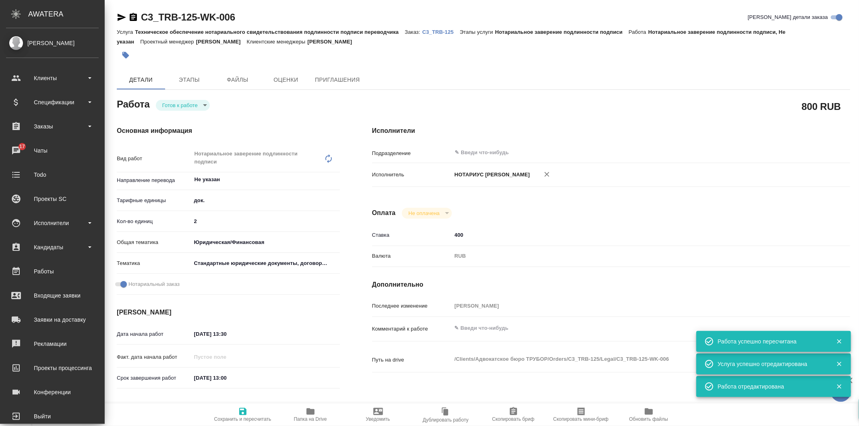
type textarea "x"
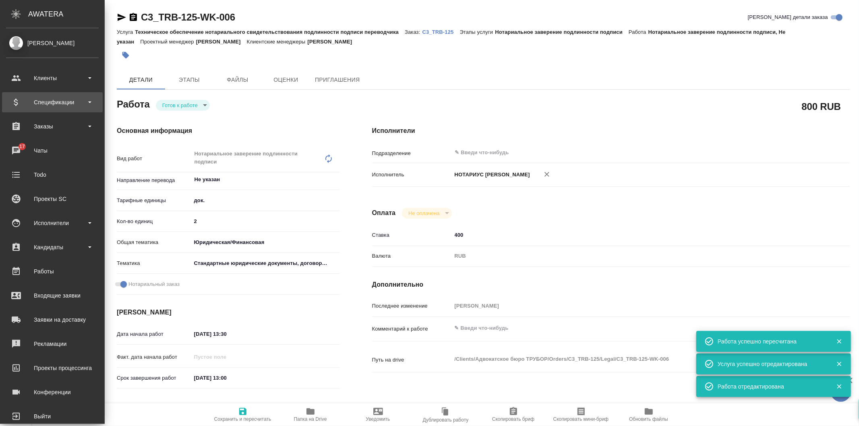
type textarea "x"
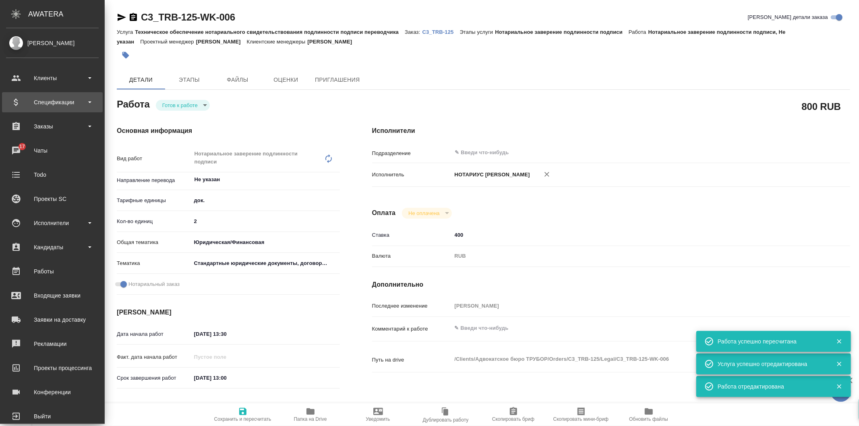
type textarea "x"
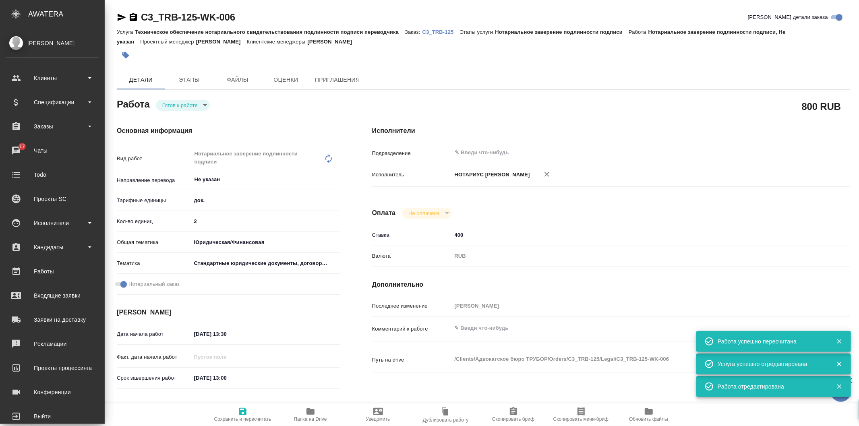
type textarea "x"
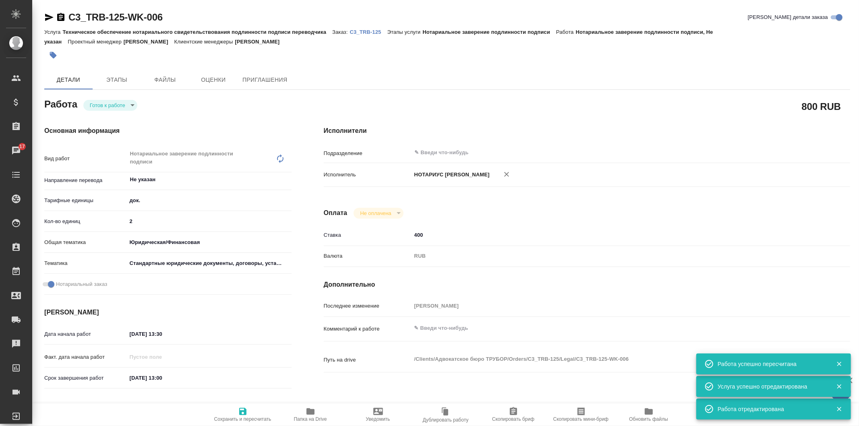
type textarea "x"
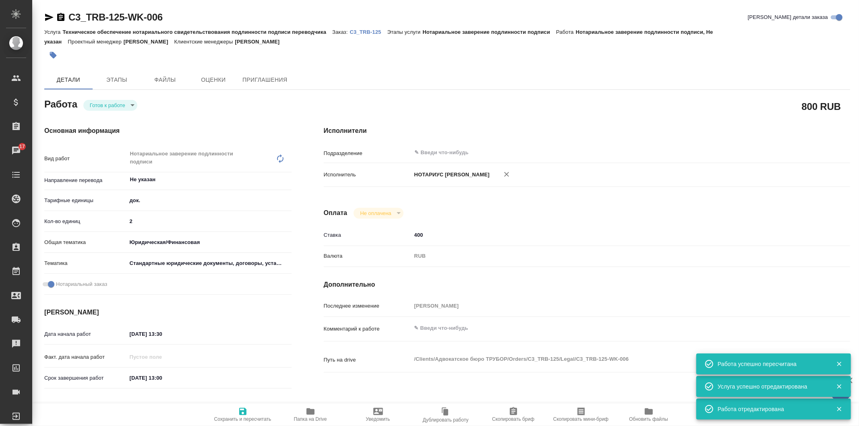
click at [127, 103] on body "🙏 .cls-1 fill:#fff; AWATERA Galisheva Mariya Клиенты Спецификации Заказы 17 Чат…" at bounding box center [429, 213] width 859 height 426
click at [120, 118] on li "В работе" at bounding box center [110, 119] width 54 height 14
type textarea "x"
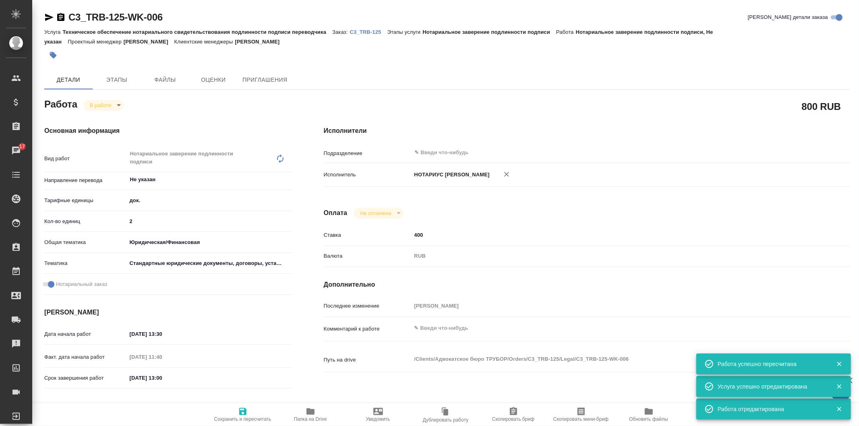
type textarea "x"
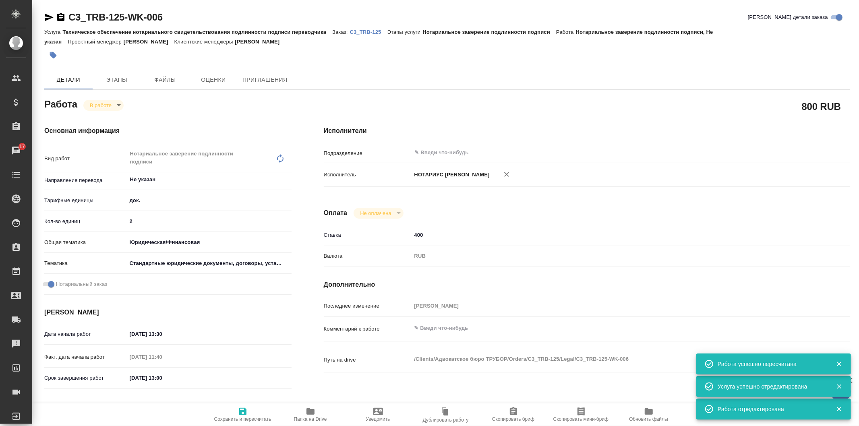
type textarea "x"
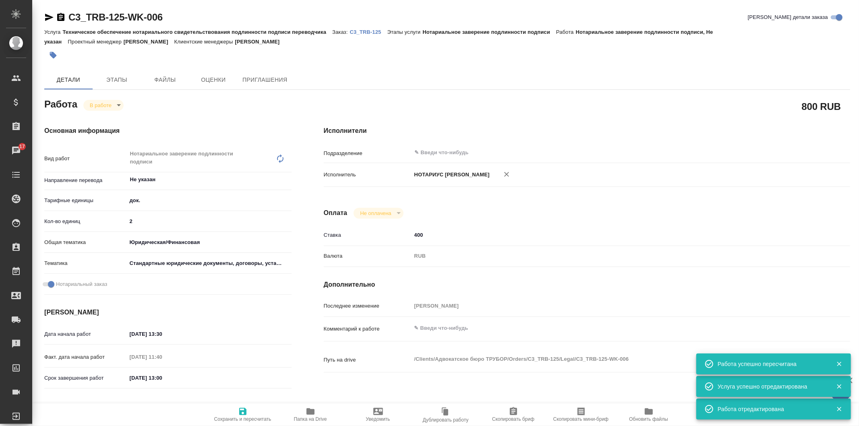
type textarea "x"
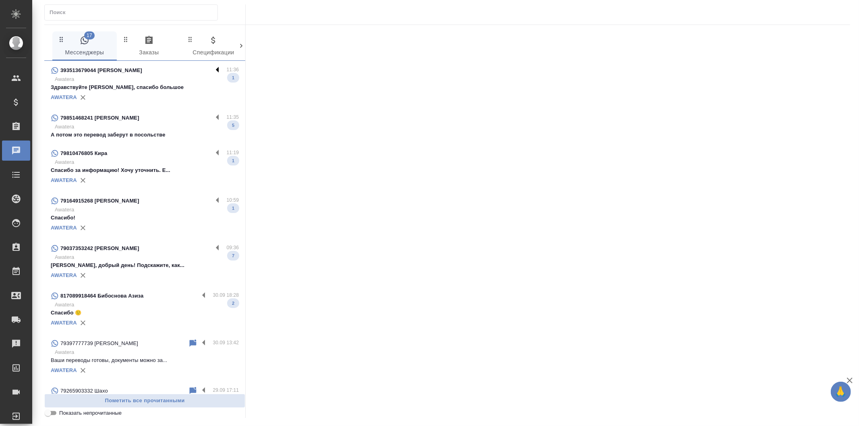
click at [213, 69] on label at bounding box center [220, 70] width 14 height 9
click at [0, 0] on input "checkbox" at bounding box center [0, 0] width 0 height 0
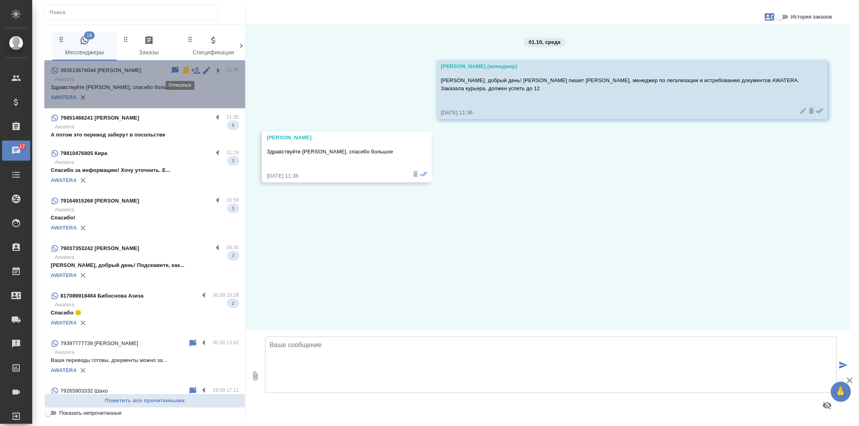
click at [183, 70] on icon at bounding box center [186, 70] width 6 height 7
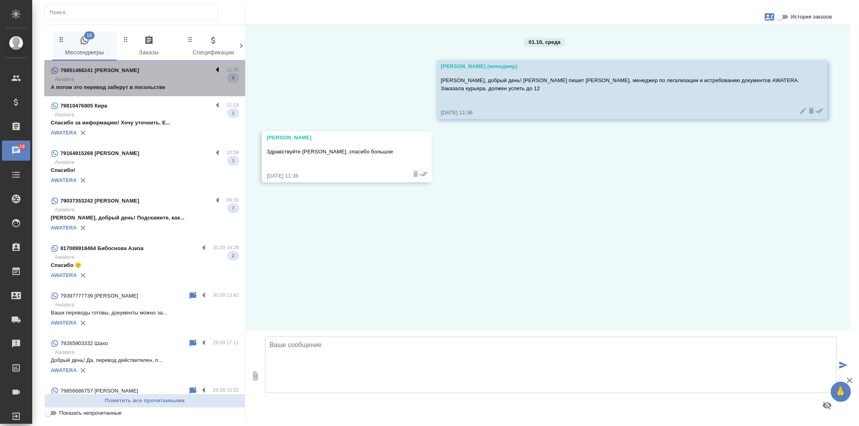
click at [213, 66] on label at bounding box center [220, 70] width 14 height 9
click at [0, 0] on input "checkbox" at bounding box center [0, 0] width 0 height 0
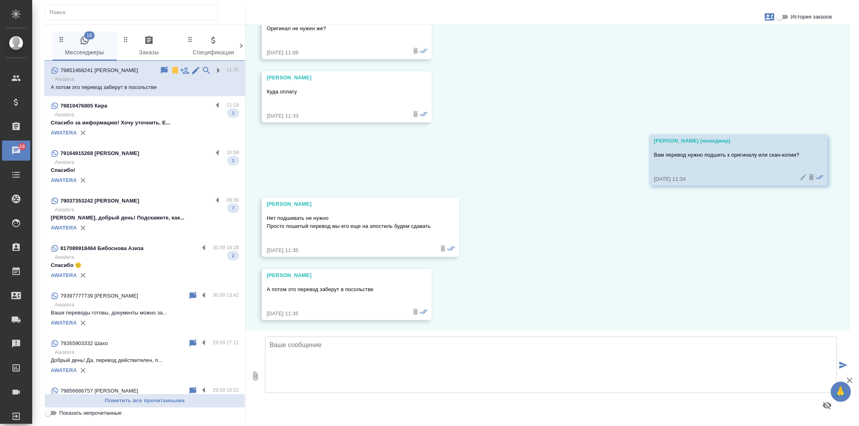
scroll to position [638, 0]
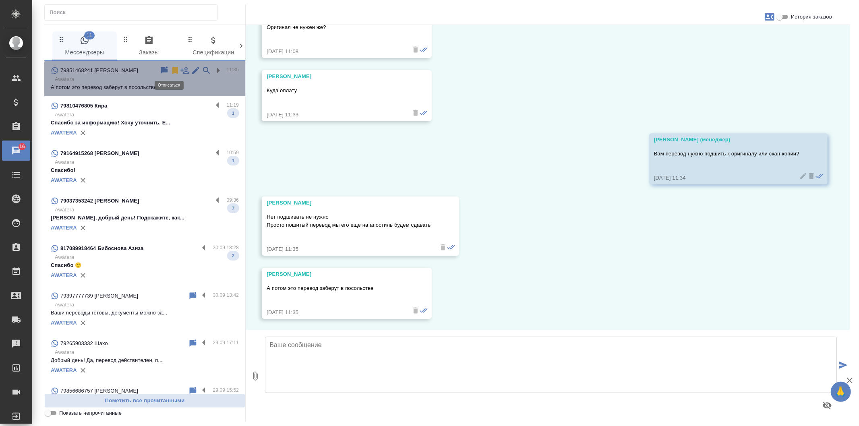
click at [172, 69] on icon at bounding box center [175, 70] width 6 height 7
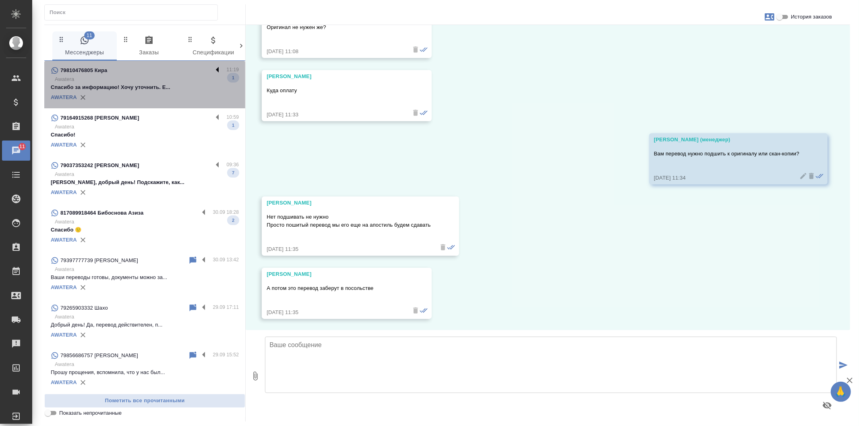
click at [213, 67] on label at bounding box center [220, 70] width 14 height 9
click at [0, 0] on input "checkbox" at bounding box center [0, 0] width 0 height 0
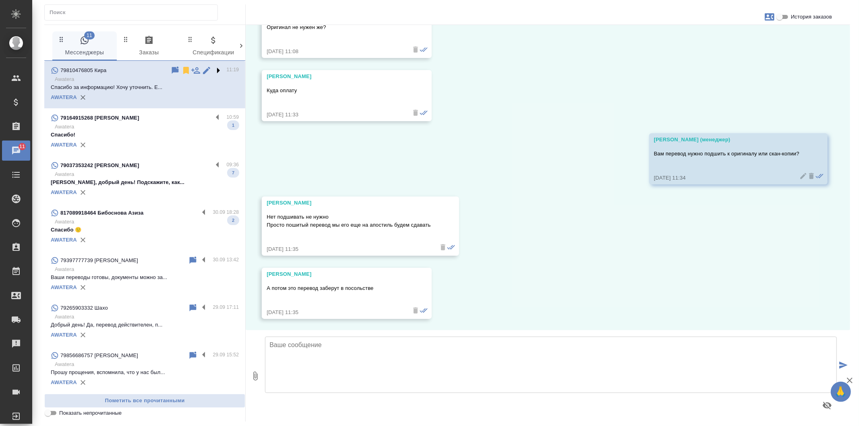
scroll to position [0, 0]
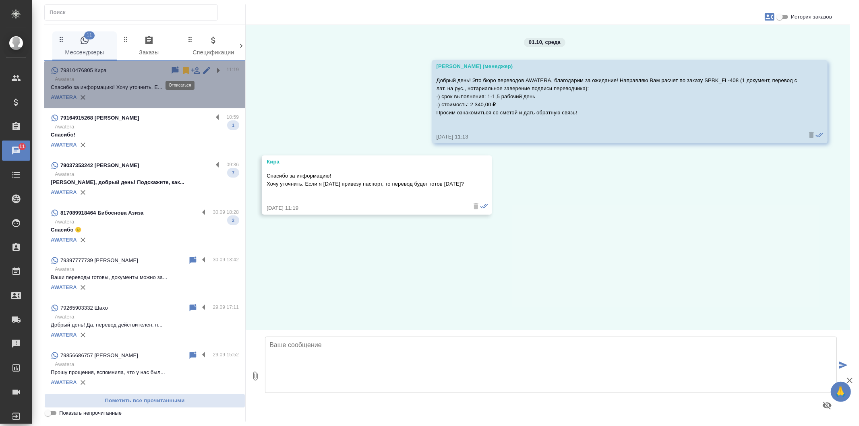
click at [183, 68] on icon at bounding box center [186, 70] width 6 height 7
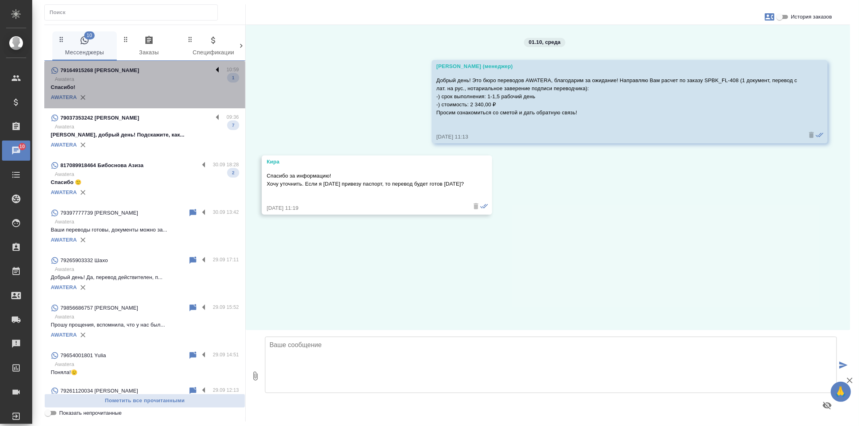
click at [213, 68] on label at bounding box center [220, 70] width 14 height 9
click at [0, 0] on input "checkbox" at bounding box center [0, 0] width 0 height 0
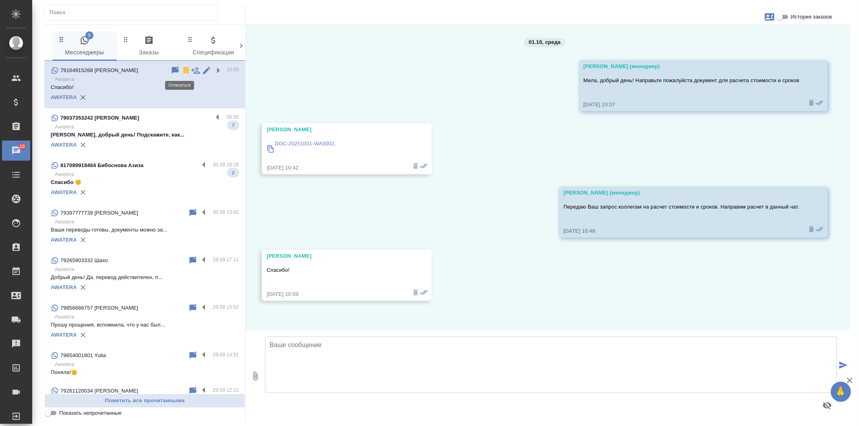
click at [183, 69] on icon at bounding box center [186, 70] width 6 height 7
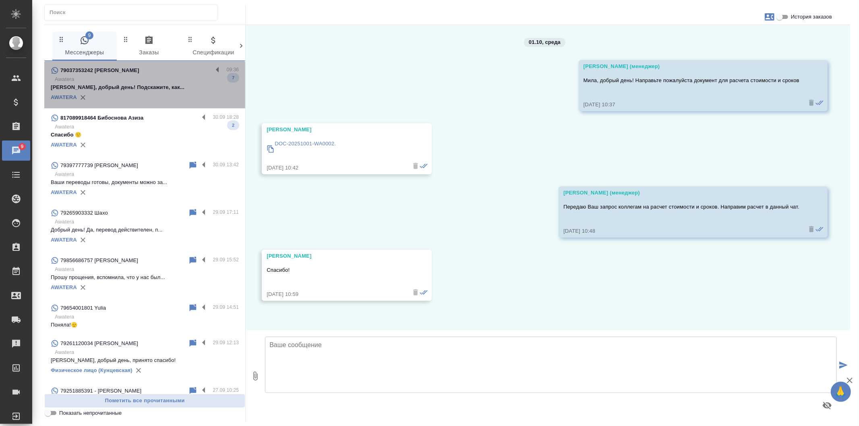
click at [213, 70] on label at bounding box center [220, 70] width 14 height 9
click at [0, 0] on input "checkbox" at bounding box center [0, 0] width 0 height 0
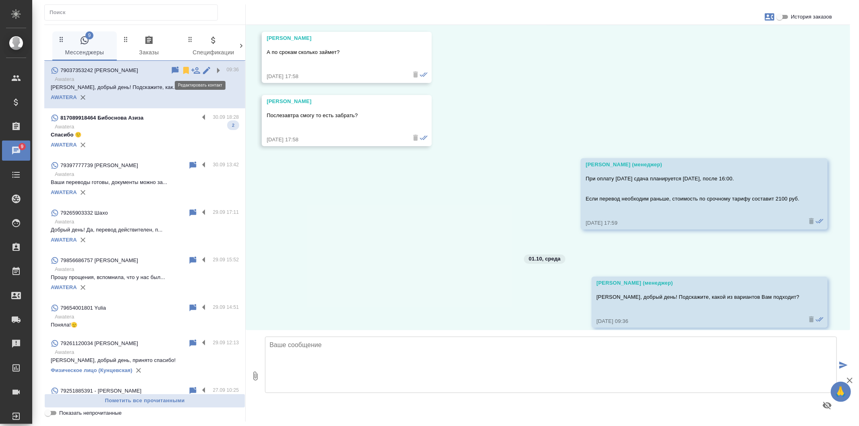
scroll to position [796, 0]
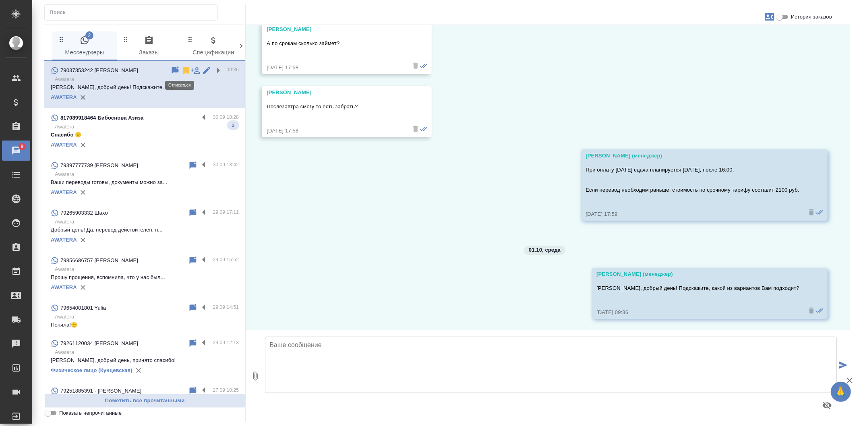
click at [183, 70] on icon at bounding box center [186, 70] width 6 height 7
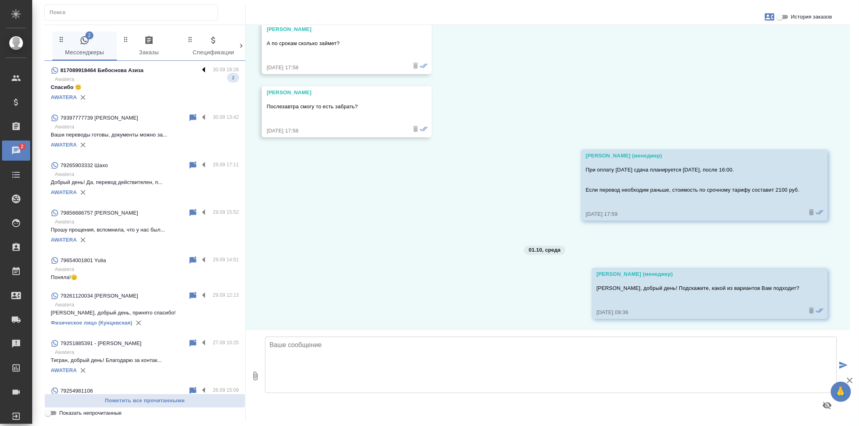
click at [199, 67] on label at bounding box center [206, 70] width 14 height 9
click at [0, 0] on input "checkbox" at bounding box center [0, 0] width 0 height 0
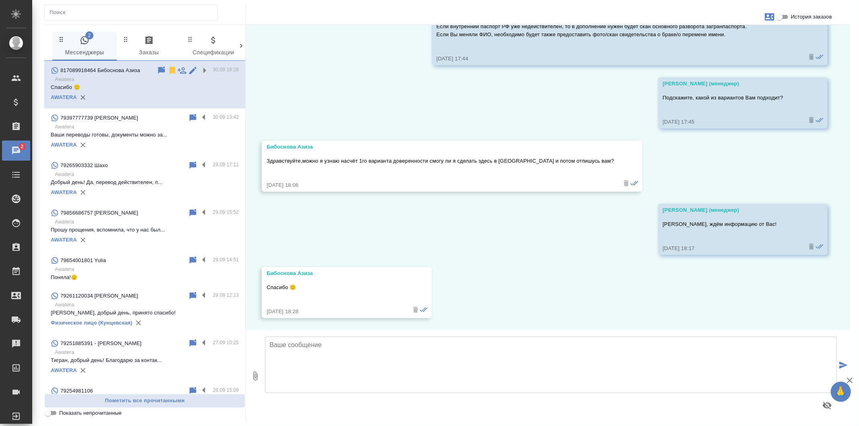
scroll to position [277, 0]
click at [169, 68] on icon at bounding box center [172, 70] width 6 height 7
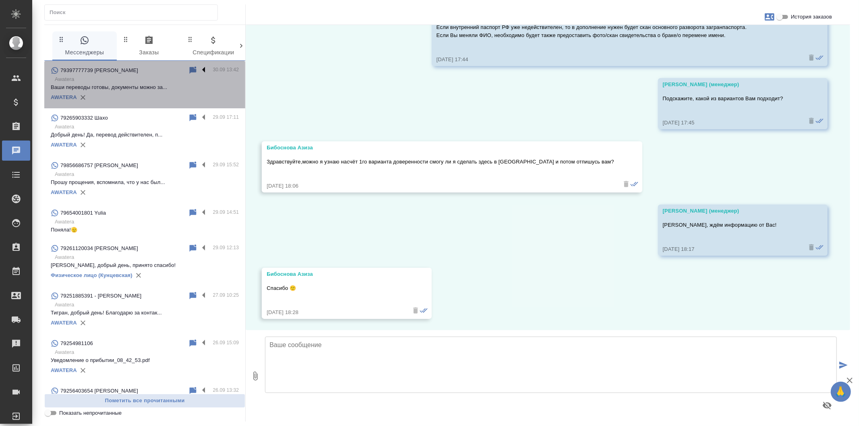
click at [199, 69] on label at bounding box center [206, 70] width 14 height 9
click at [0, 0] on input "checkbox" at bounding box center [0, 0] width 0 height 0
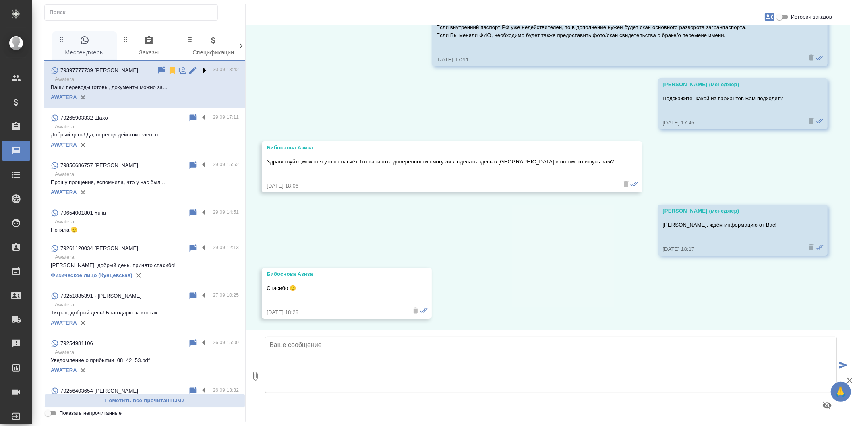
scroll to position [290, 0]
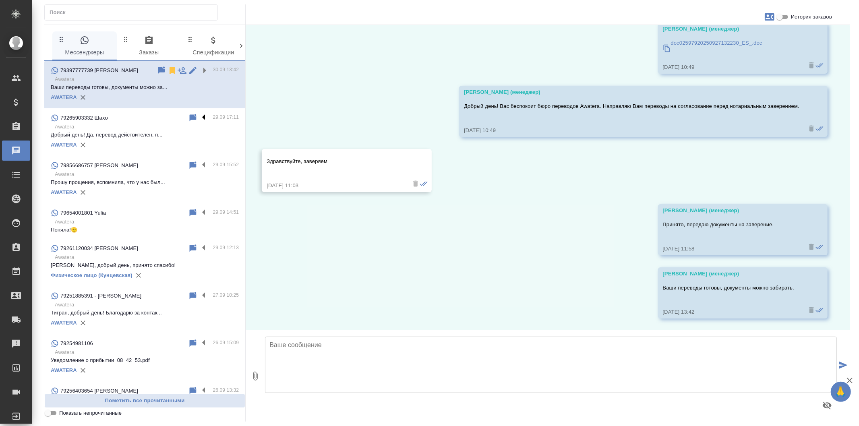
click at [199, 114] on label at bounding box center [206, 117] width 14 height 9
click at [0, 0] on input "checkbox" at bounding box center [0, 0] width 0 height 0
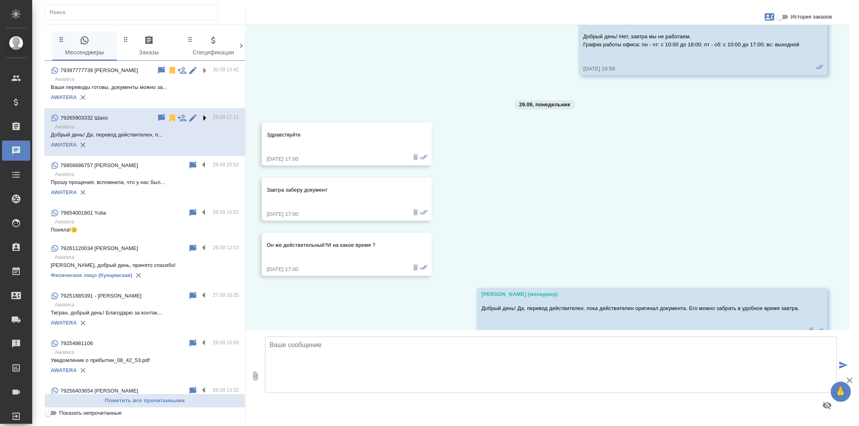
scroll to position [3093, 0]
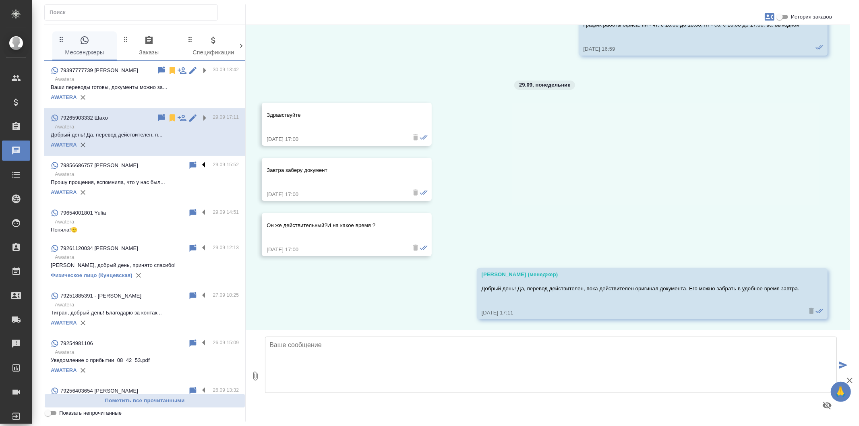
click at [199, 165] on label at bounding box center [206, 165] width 14 height 9
click at [0, 0] on input "checkbox" at bounding box center [0, 0] width 0 height 0
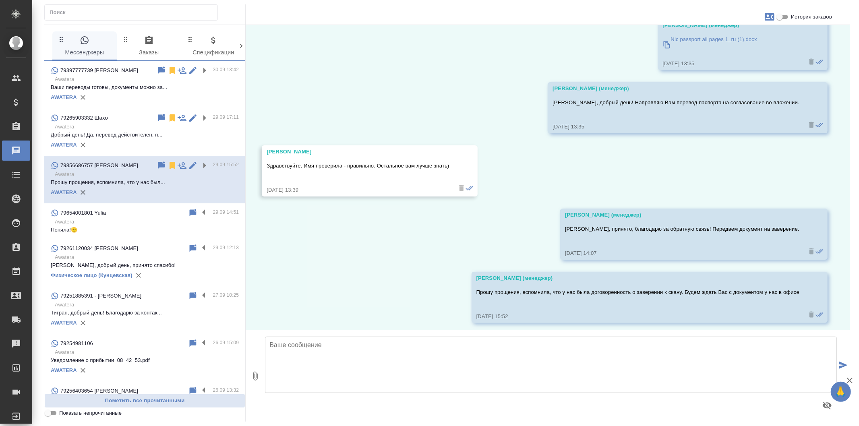
scroll to position [1106, 0]
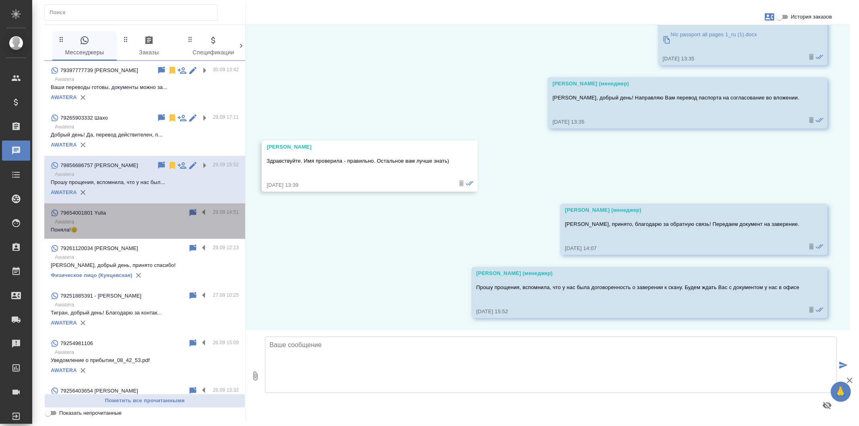
click at [155, 214] on div "79654001801 Yulia" at bounding box center [119, 213] width 137 height 10
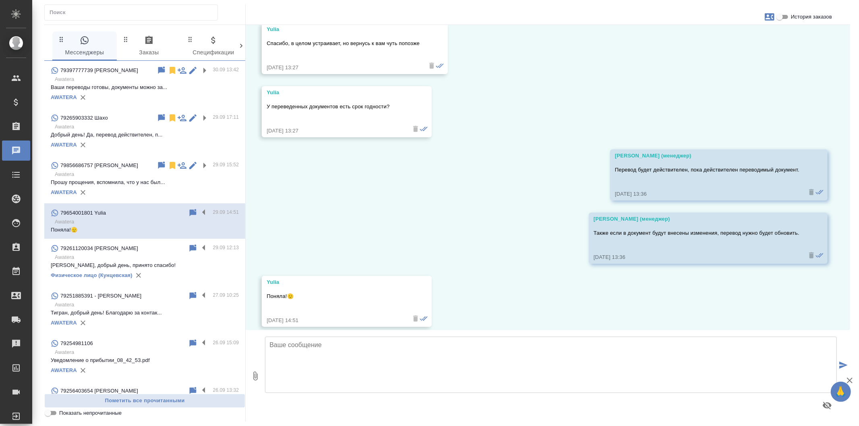
click at [154, 260] on p "Awatera" at bounding box center [147, 257] width 184 height 8
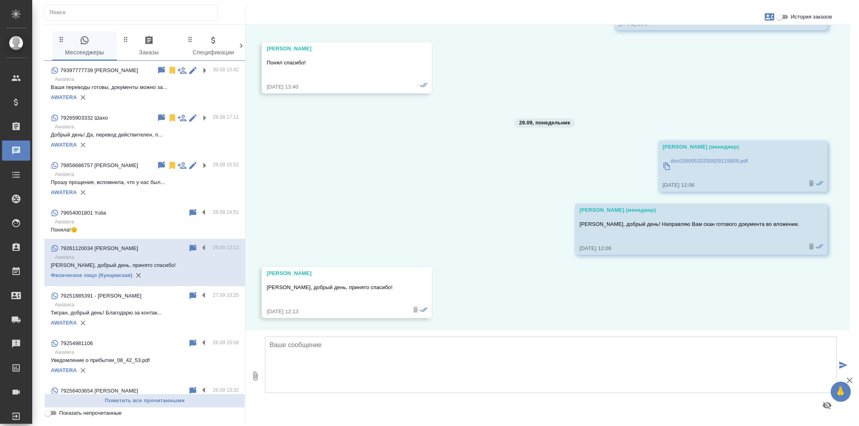
scroll to position [2448, 0]
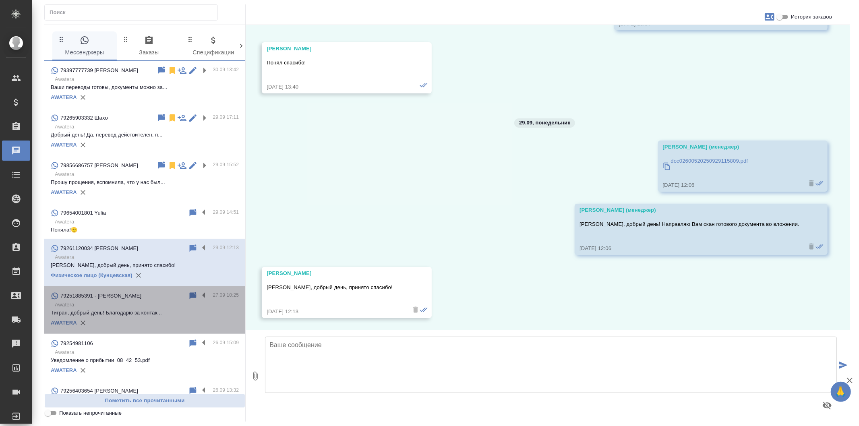
click at [151, 299] on div "79251885391 - [PERSON_NAME]" at bounding box center [119, 296] width 137 height 10
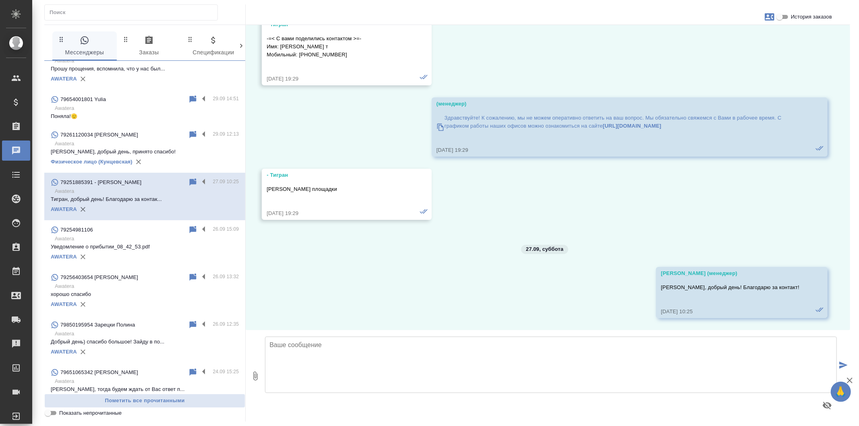
scroll to position [134, 0]
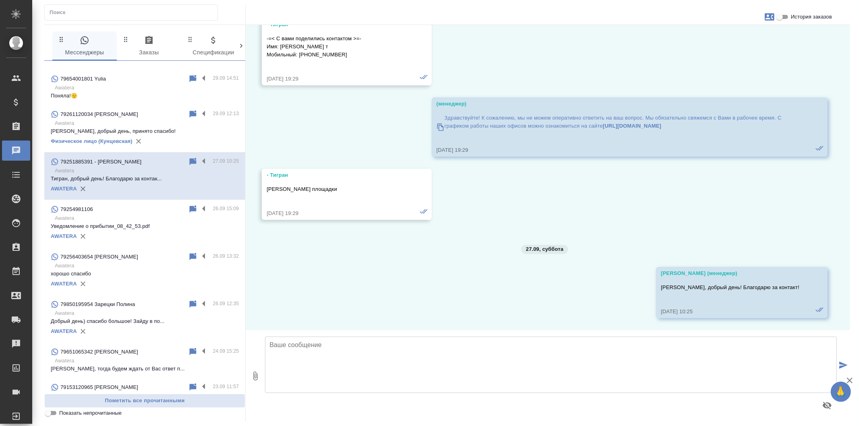
click at [155, 226] on p "Уведомление о прибытии_08_42_53.pdf" at bounding box center [145, 226] width 188 height 8
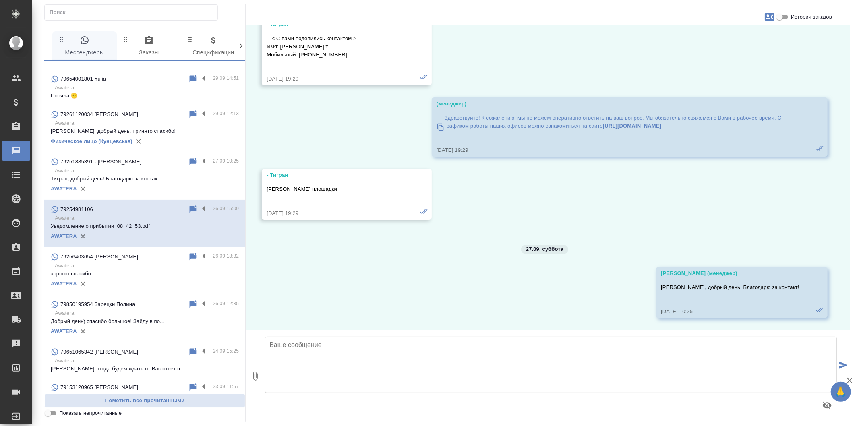
scroll to position [0, 0]
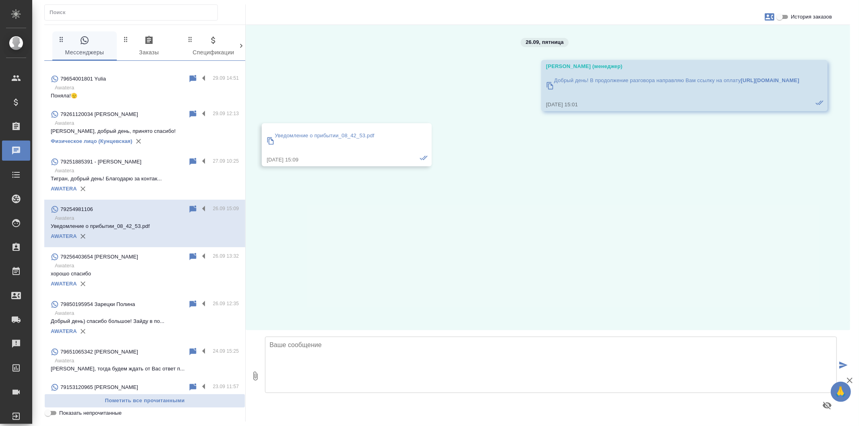
click at [159, 268] on p "Awatera" at bounding box center [147, 266] width 184 height 8
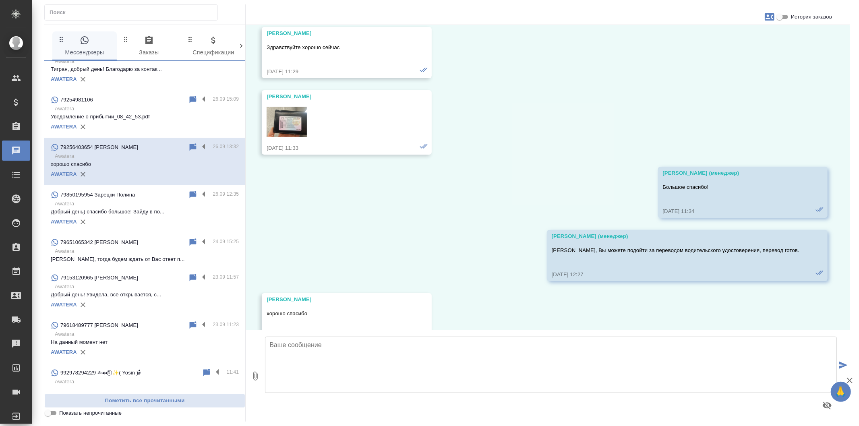
scroll to position [248, 0]
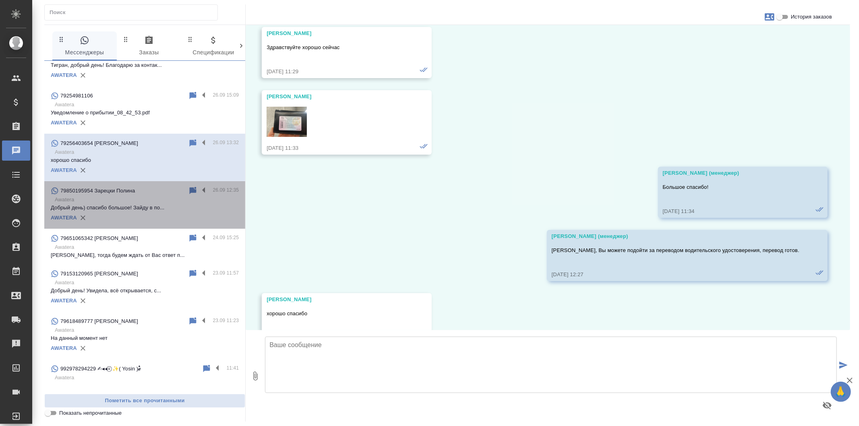
click at [163, 209] on p "Добрый день) спасибо большое! Зайду в по..." at bounding box center [145, 208] width 188 height 8
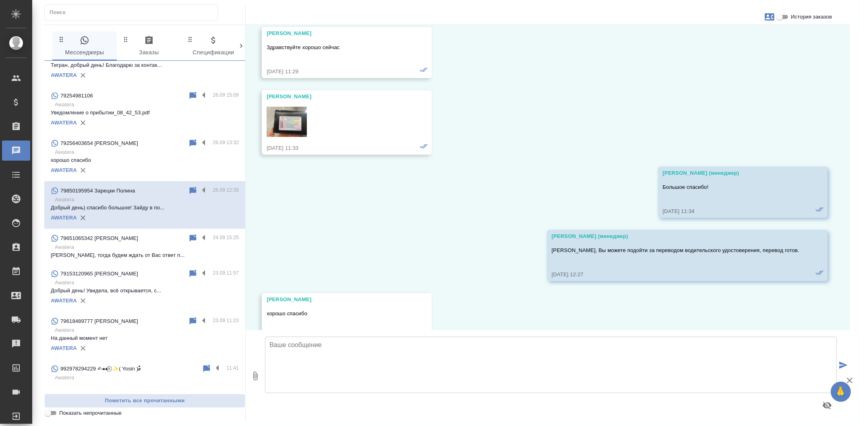
scroll to position [0, 0]
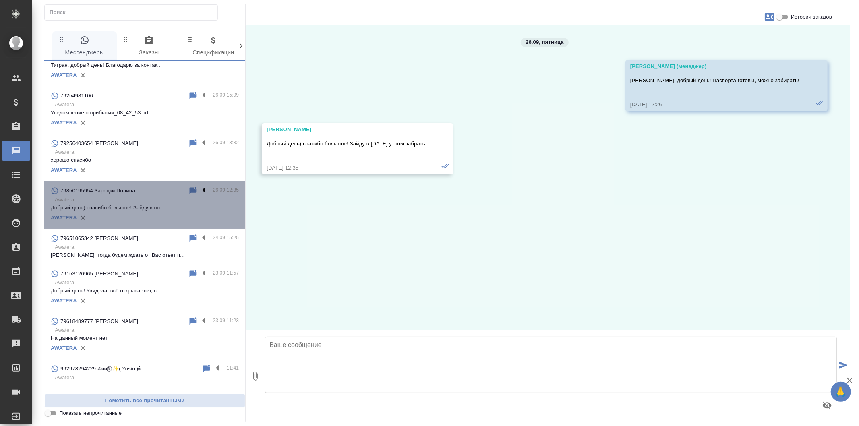
click at [199, 190] on label at bounding box center [206, 190] width 14 height 9
click at [0, 0] on input "checkbox" at bounding box center [0, 0] width 0 height 0
click at [169, 189] on icon at bounding box center [172, 190] width 6 height 7
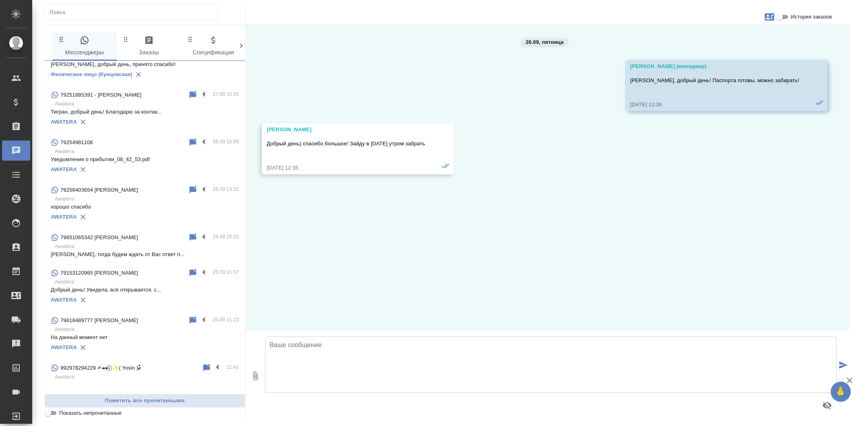
scroll to position [200, 0]
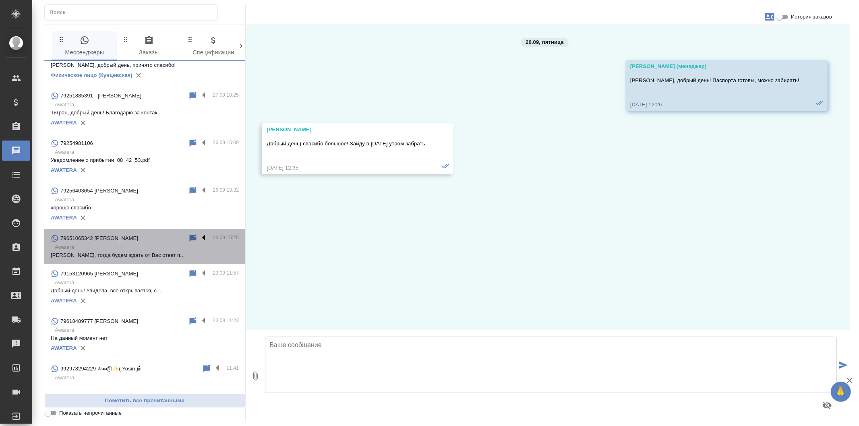
click at [199, 236] on label at bounding box center [206, 237] width 14 height 9
click at [0, 0] on input "checkbox" at bounding box center [0, 0] width 0 height 0
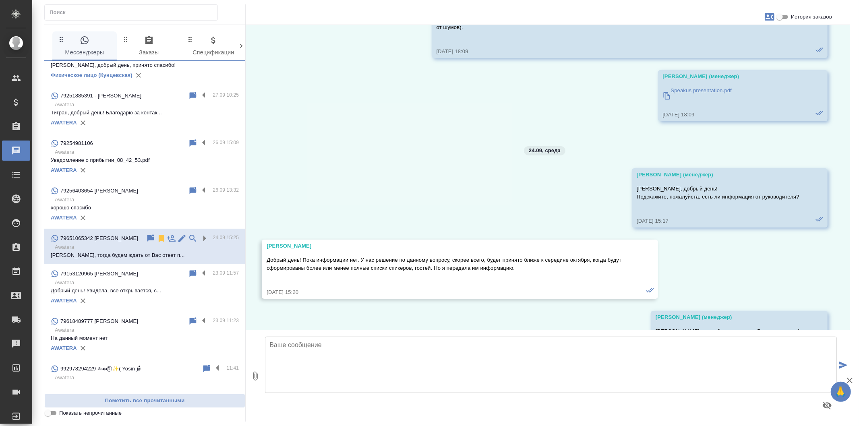
scroll to position [3696, 0]
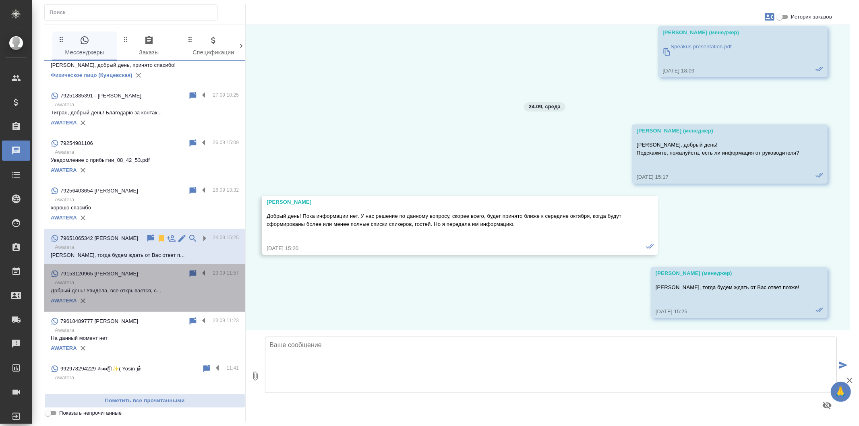
click at [149, 295] on p "Добрый день! Увидела, всё открывается, с..." at bounding box center [145, 291] width 188 height 8
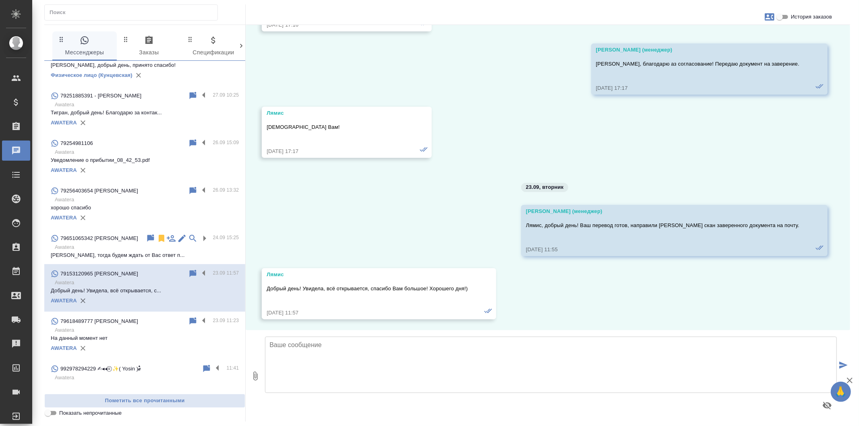
click at [155, 359] on div "79618489777 [PERSON_NAME] 23.09 11:23 Awatera На данный момент нет AWATERA" at bounding box center [144, 335] width 201 height 47
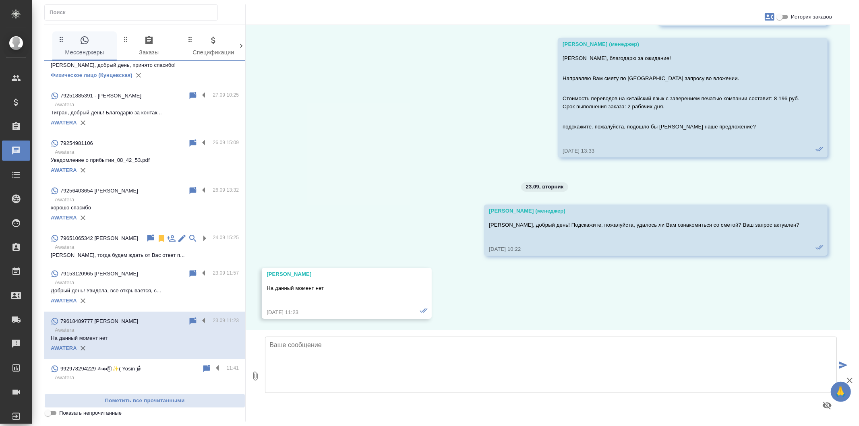
click at [156, 388] on p at bounding box center [145, 386] width 188 height 8
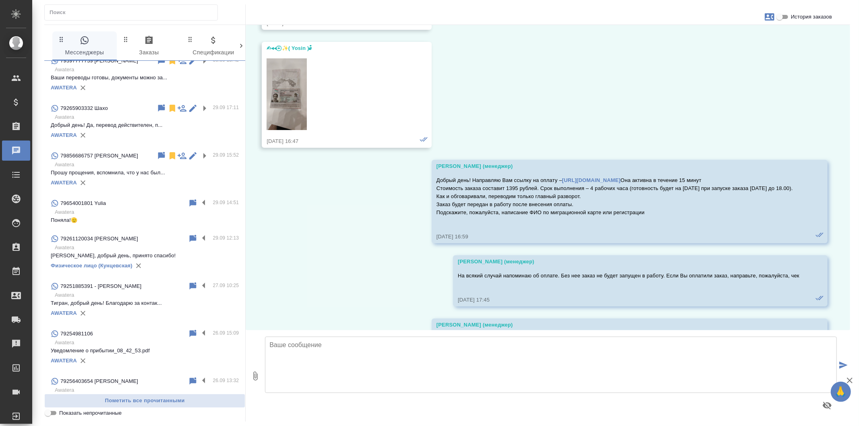
scroll to position [0, 0]
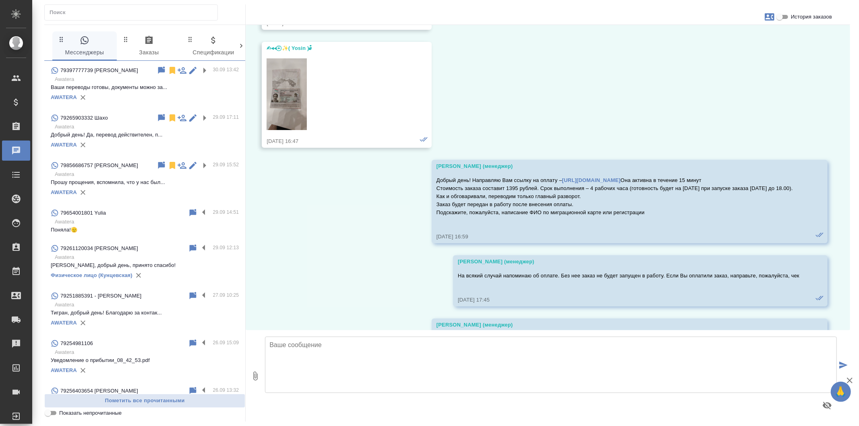
click at [132, 78] on p "Awatera" at bounding box center [147, 79] width 184 height 8
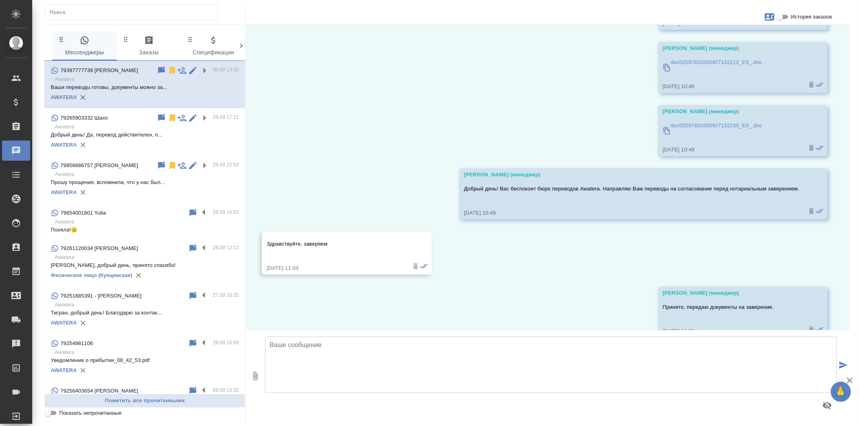
scroll to position [290, 0]
